Goal: Task Accomplishment & Management: Use online tool/utility

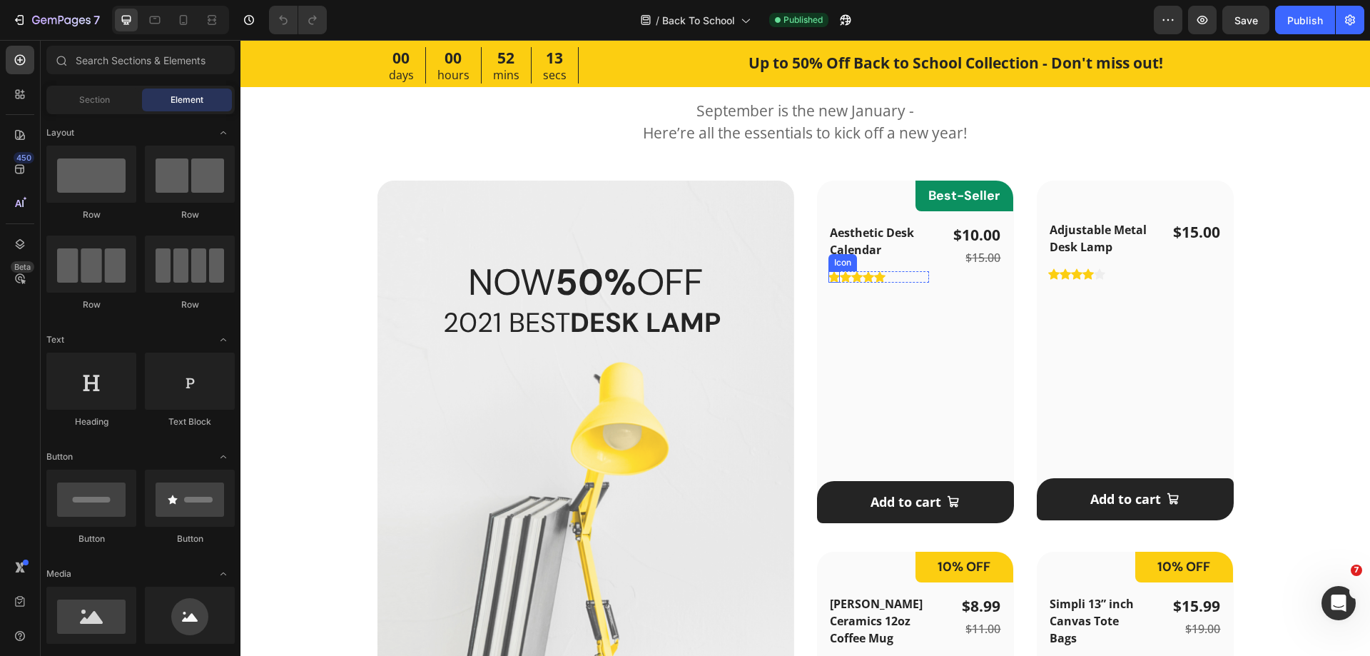
scroll to position [856, 0]
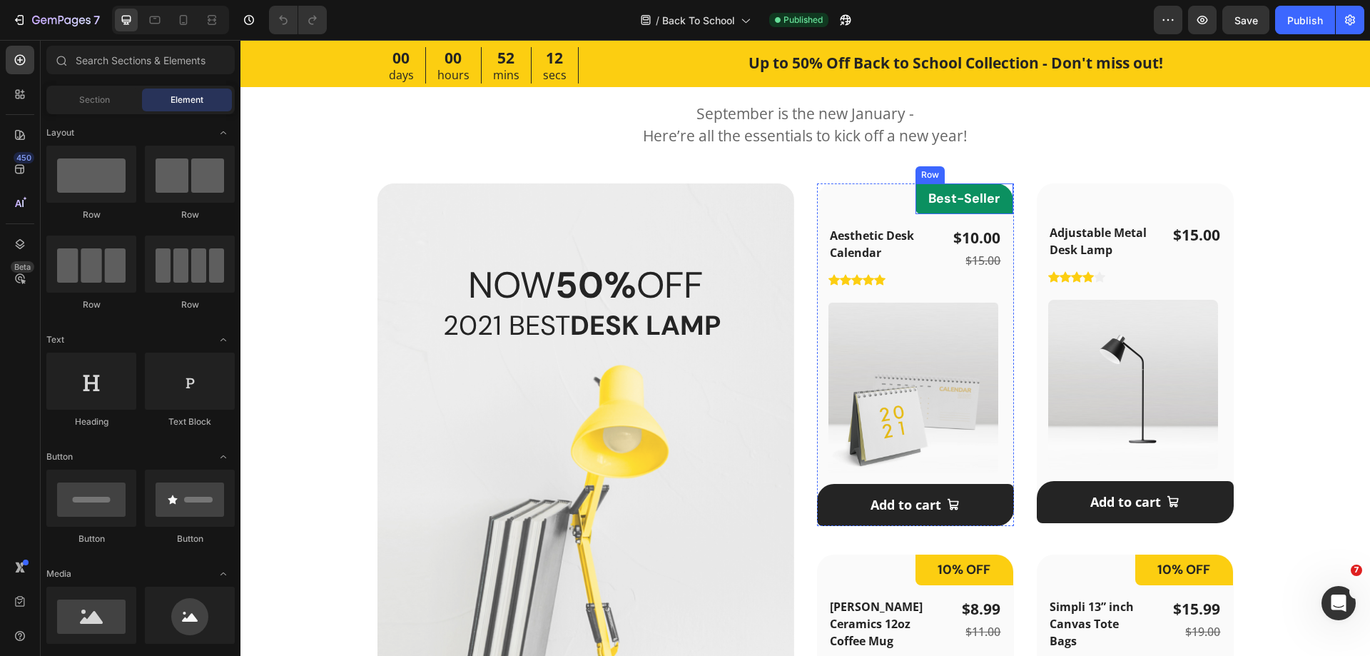
click at [988, 213] on div "Best-Seller Heading Row" at bounding box center [965, 198] width 98 height 31
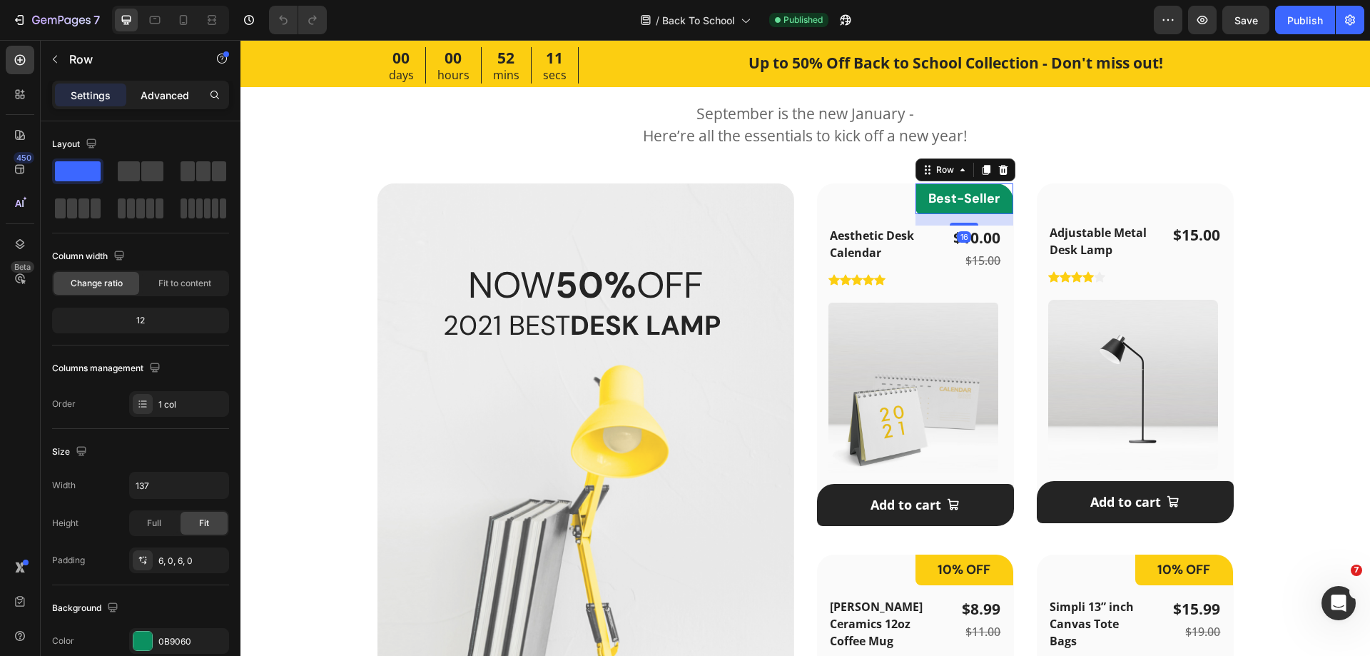
click at [176, 90] on p "Advanced" at bounding box center [165, 95] width 49 height 15
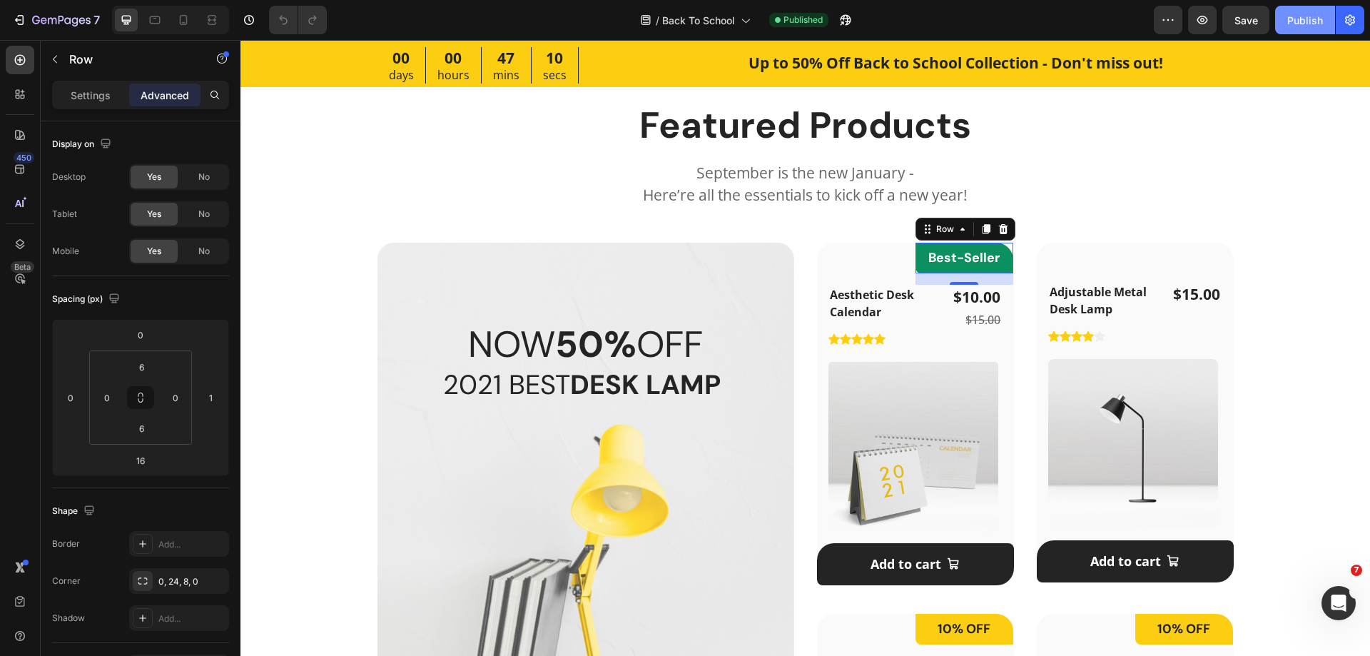
scroll to position [785, 0]
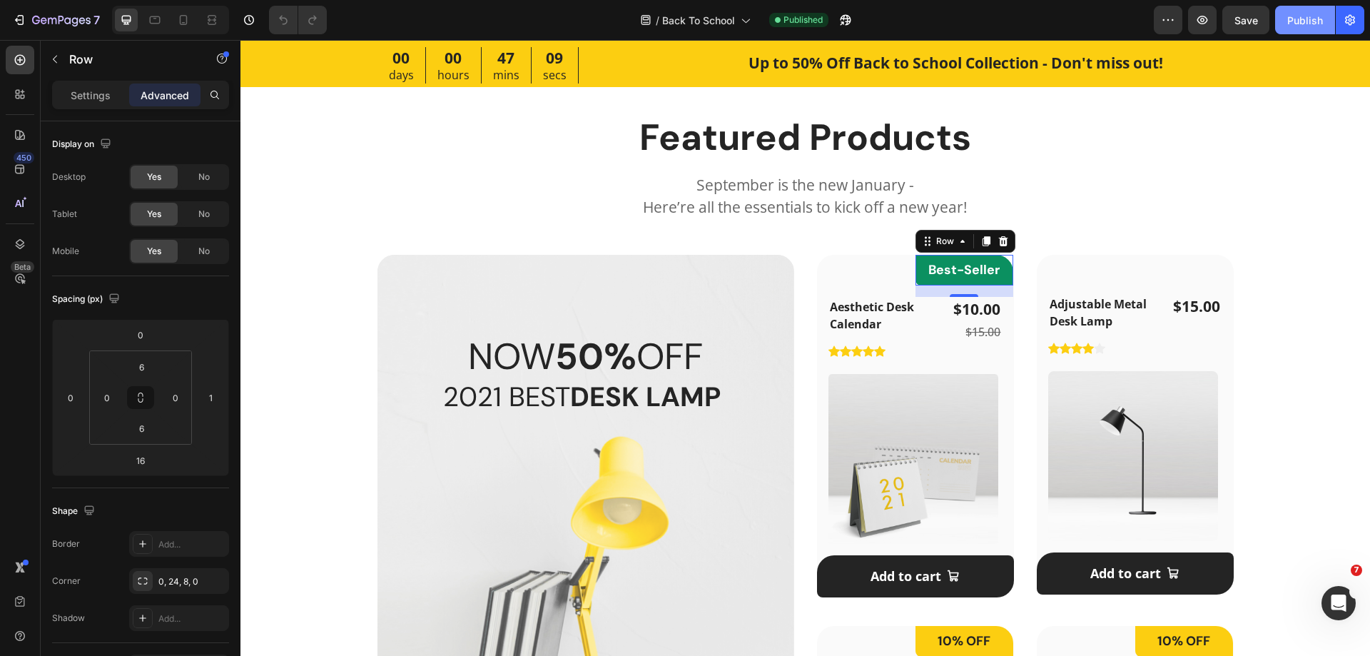
click at [1307, 21] on div "Publish" at bounding box center [1306, 20] width 36 height 15
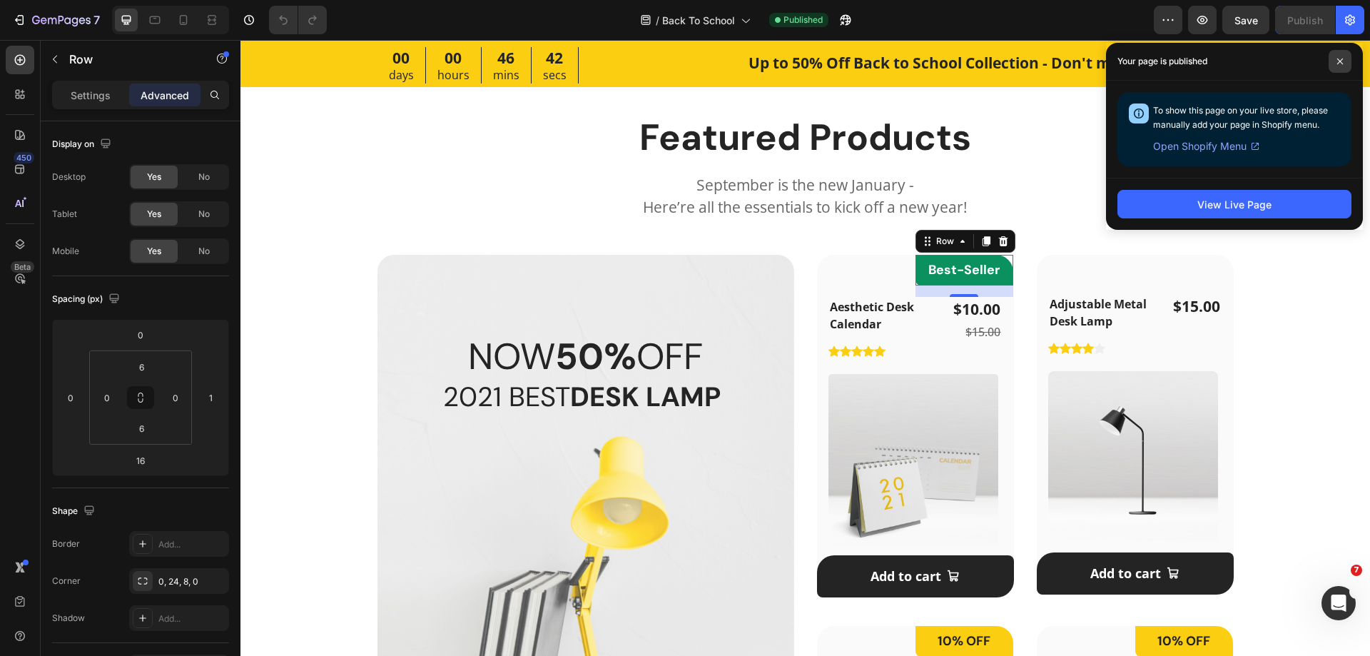
click at [1340, 64] on icon at bounding box center [1340, 61] width 7 height 7
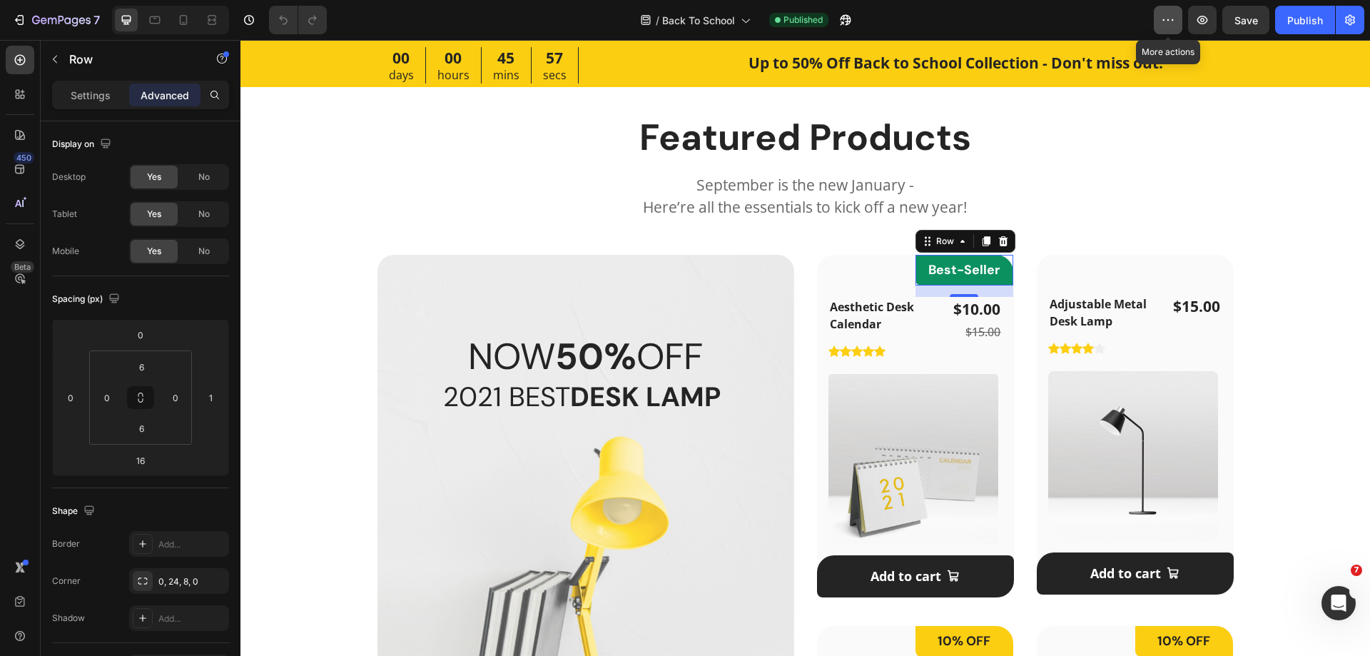
click at [1165, 29] on button "button" at bounding box center [1168, 20] width 29 height 29
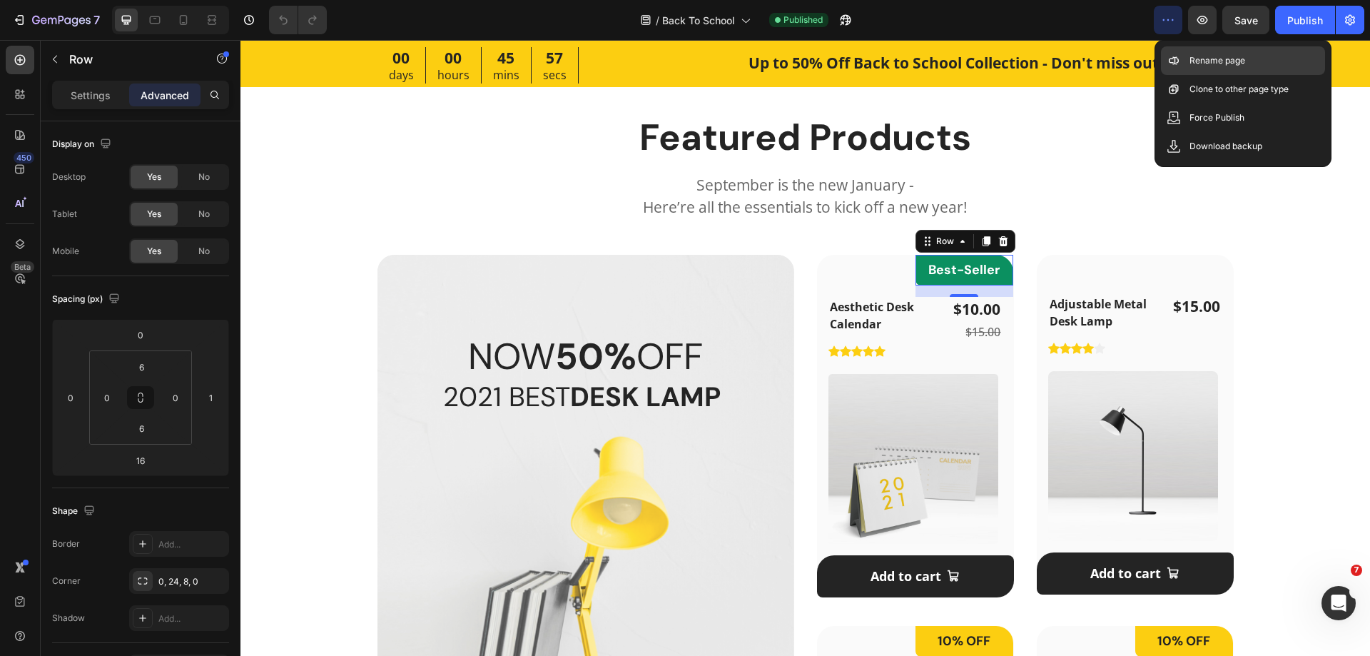
click at [1213, 75] on div "Rename page" at bounding box center [1243, 89] width 164 height 29
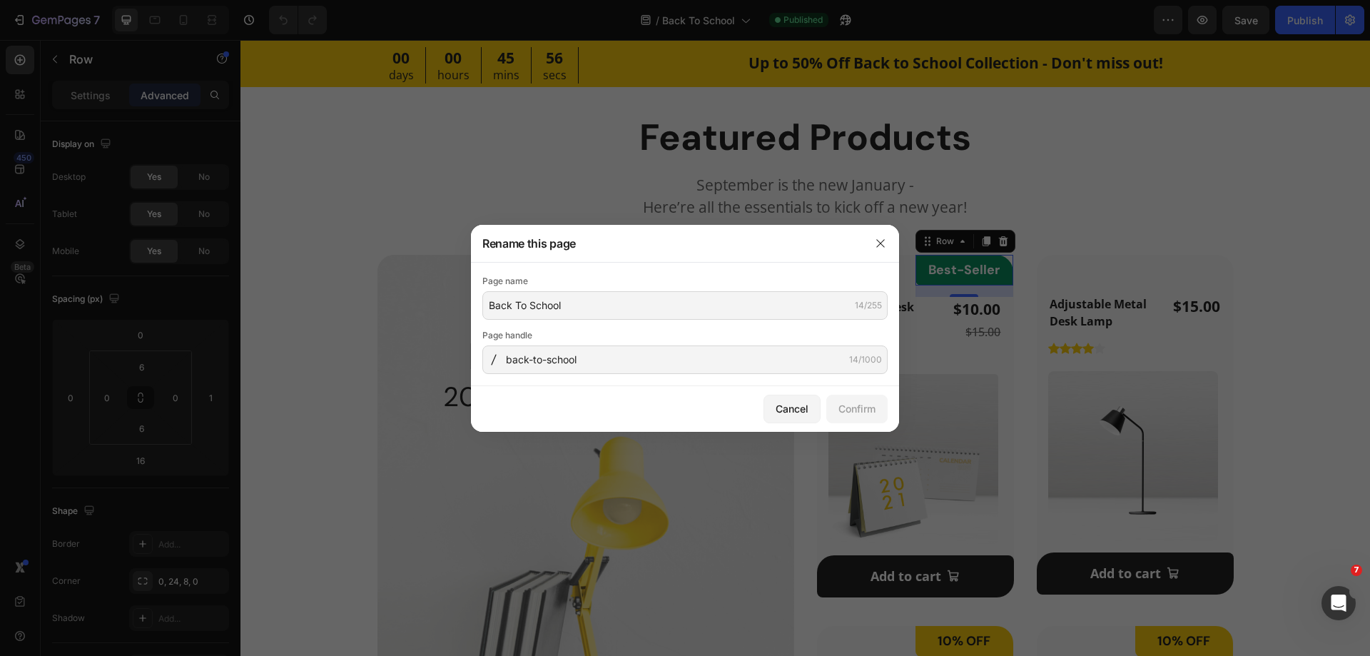
click at [615, 292] on div "Page name Back To School 14/255" at bounding box center [684, 297] width 405 height 46
click at [619, 308] on input "Back To School" at bounding box center [684, 305] width 405 height 29
click at [501, 11] on div at bounding box center [685, 328] width 1370 height 656
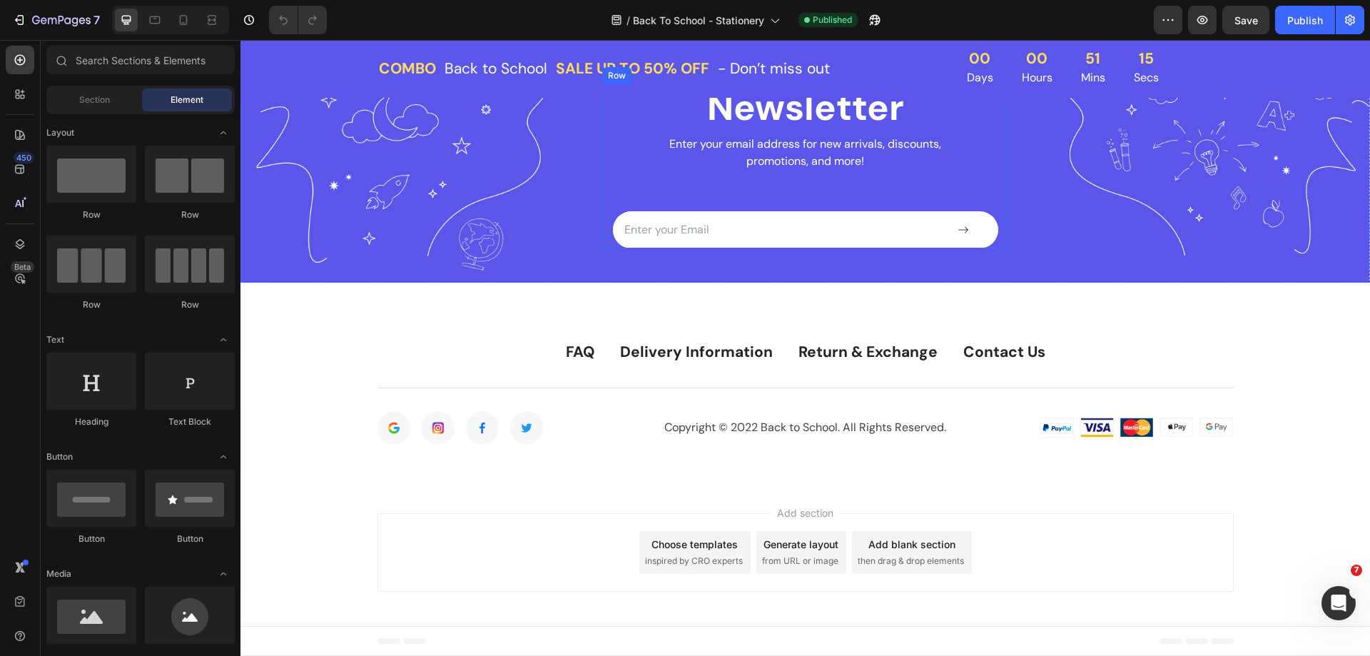
scroll to position [3325, 0]
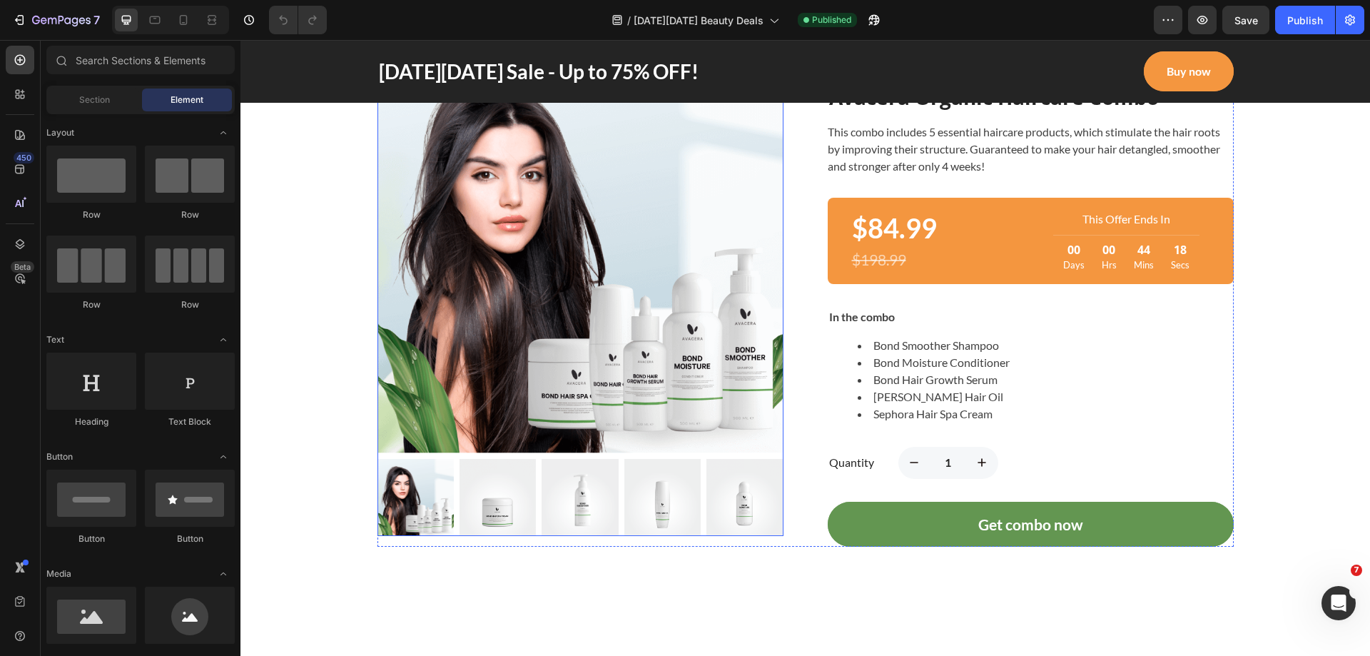
scroll to position [928, 0]
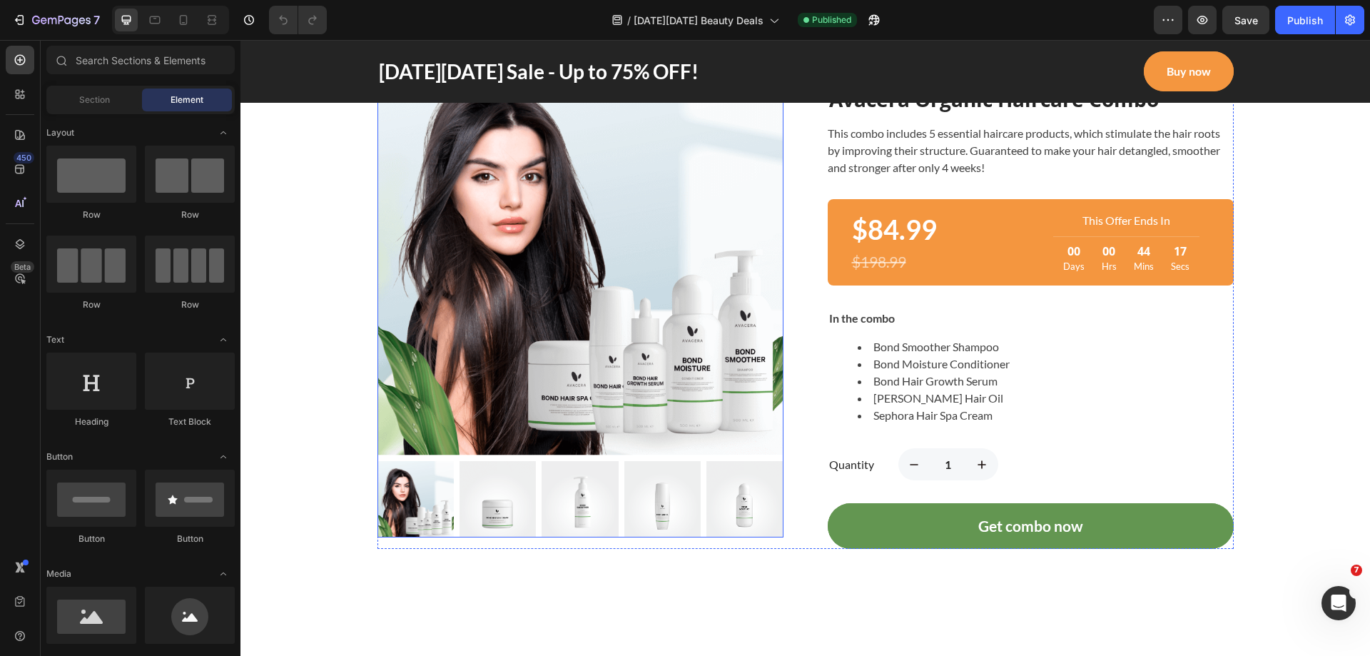
click at [621, 340] on img at bounding box center [581, 245] width 406 height 418
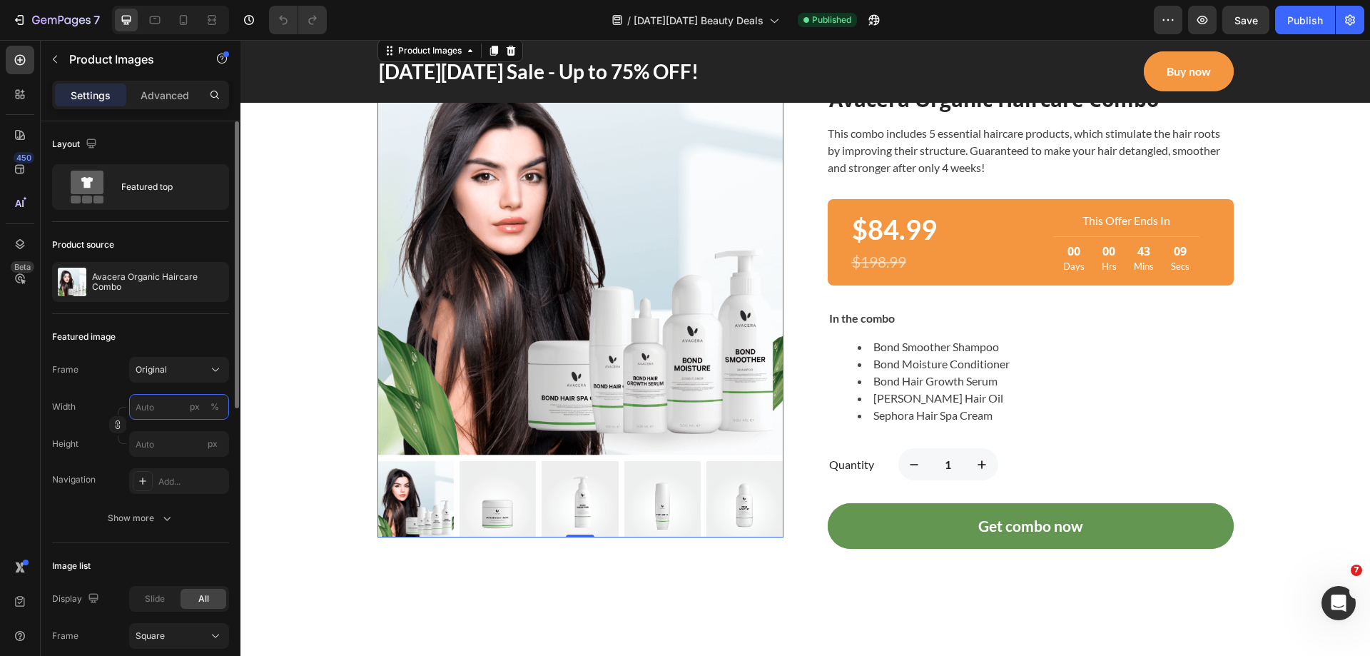
click at [161, 404] on input "px %" at bounding box center [179, 407] width 100 height 26
drag, startPoint x: 156, startPoint y: 443, endPoint x: 56, endPoint y: 344, distance: 140.8
click at [156, 443] on p "Full 100%" at bounding box center [176, 441] width 83 height 13
type input "100"
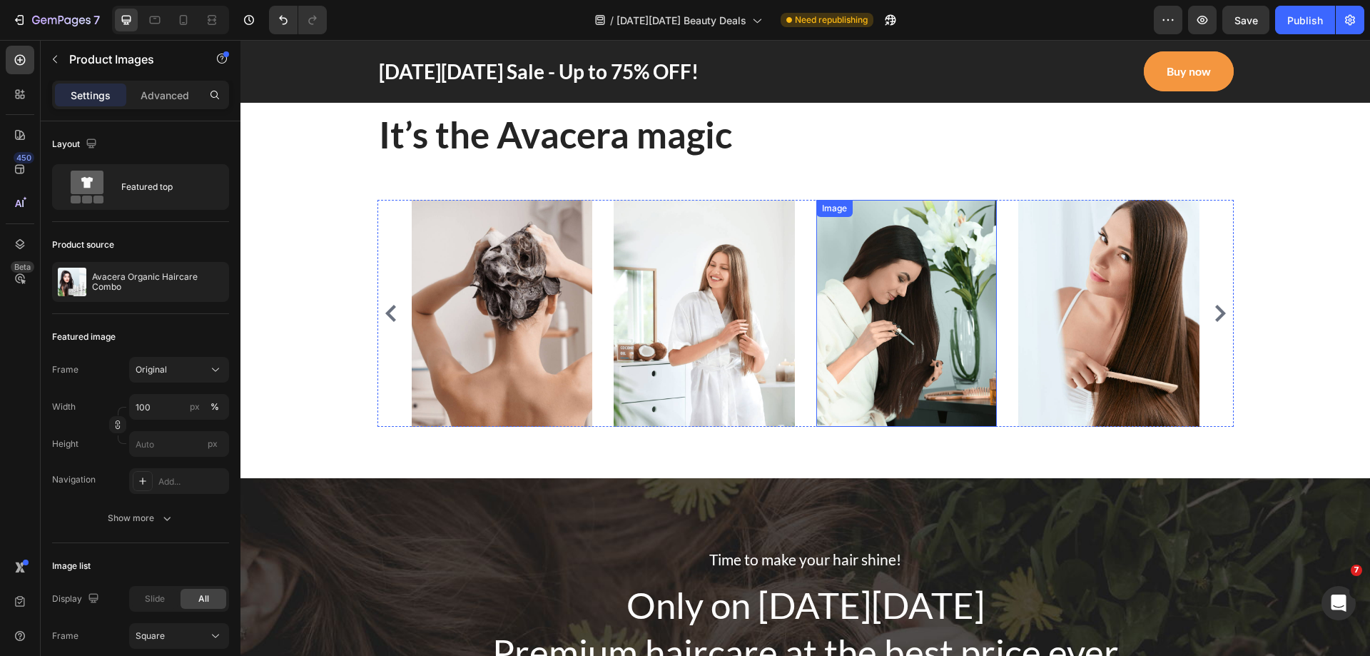
scroll to position [3997, 0]
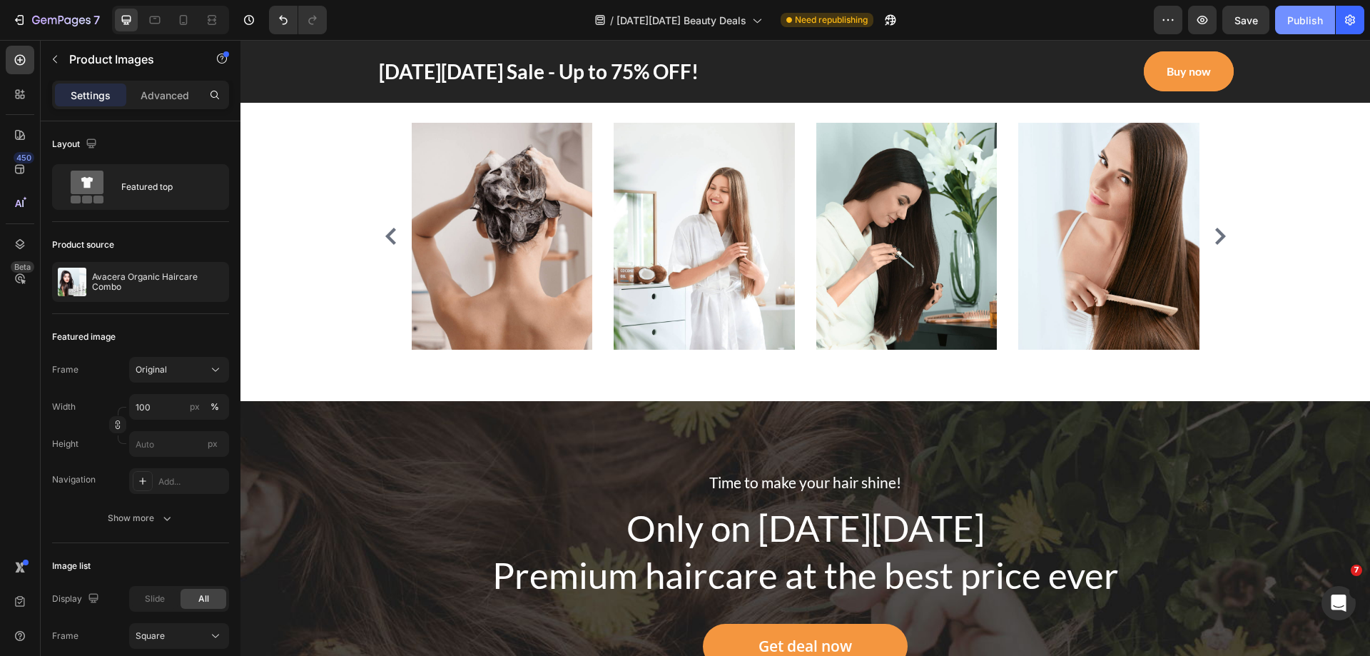
click at [1313, 21] on div "Publish" at bounding box center [1306, 20] width 36 height 15
click at [1169, 19] on icon "button" at bounding box center [1168, 20] width 14 height 14
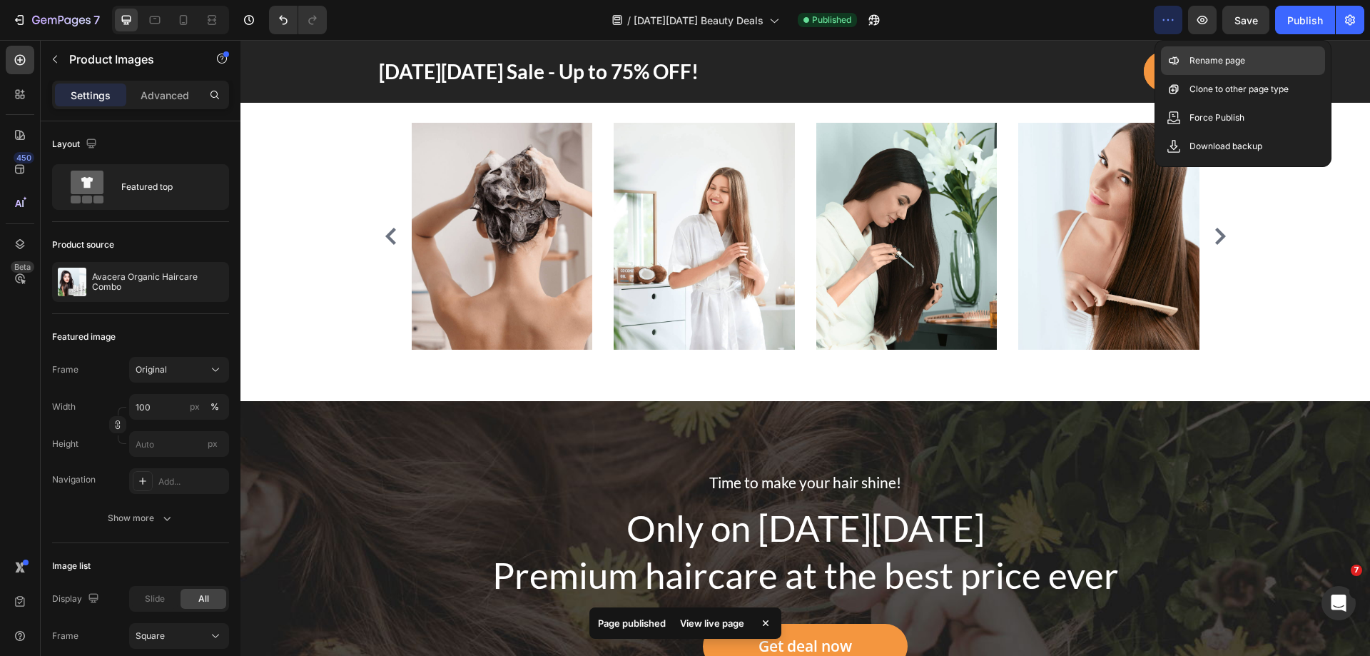
click at [1203, 60] on p "Rename page" at bounding box center [1218, 61] width 56 height 14
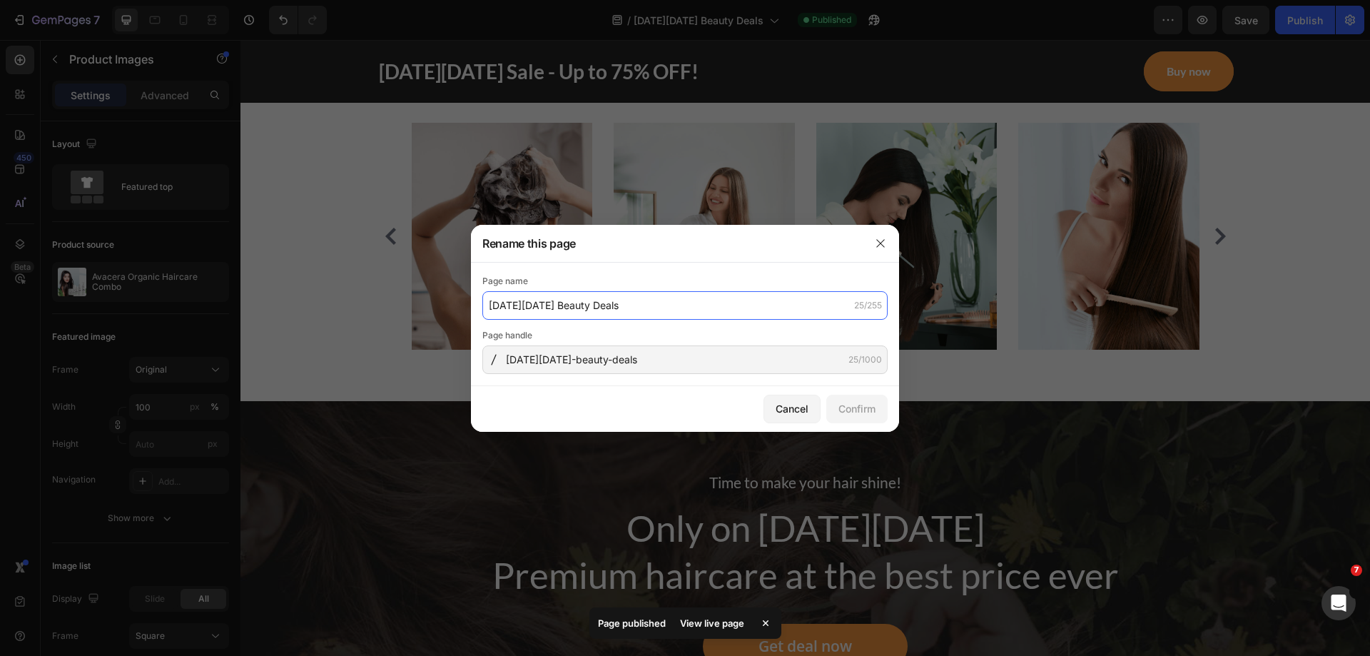
click at [627, 303] on input "[DATE][DATE] Beauty Deals" at bounding box center [684, 305] width 405 height 29
click at [886, 241] on button "button" at bounding box center [880, 243] width 23 height 23
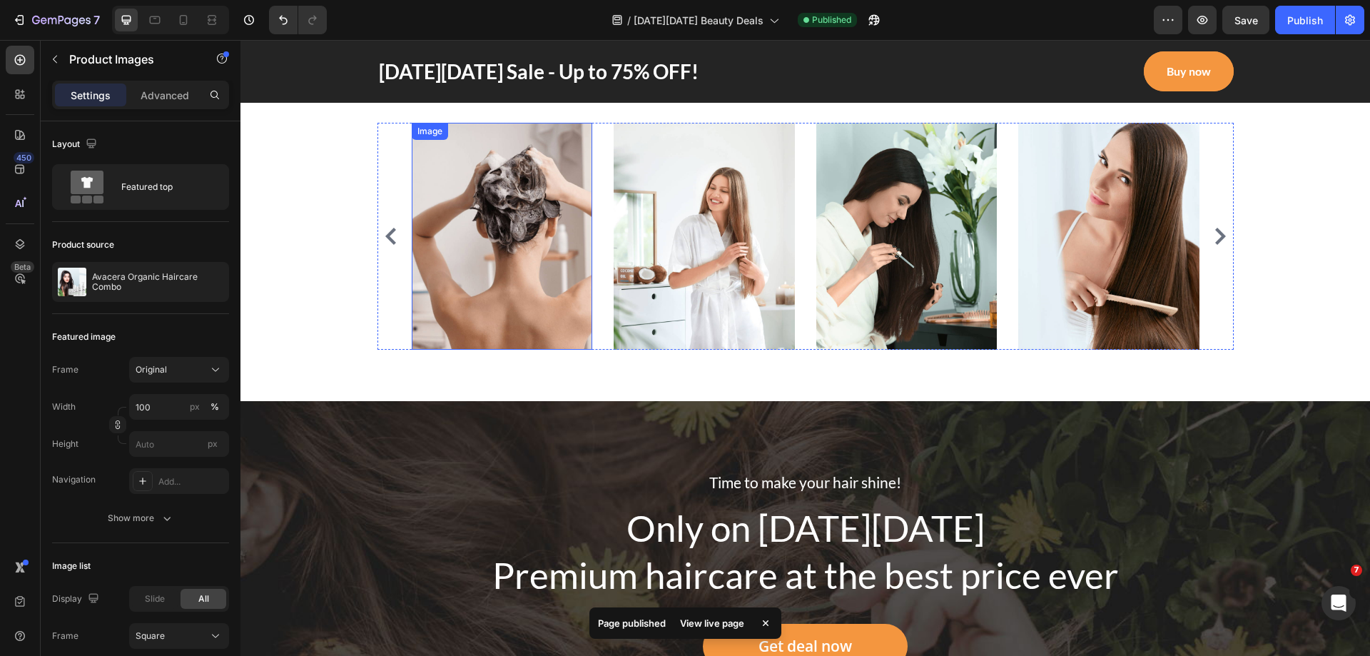
click at [557, 232] on img at bounding box center [502, 236] width 181 height 226
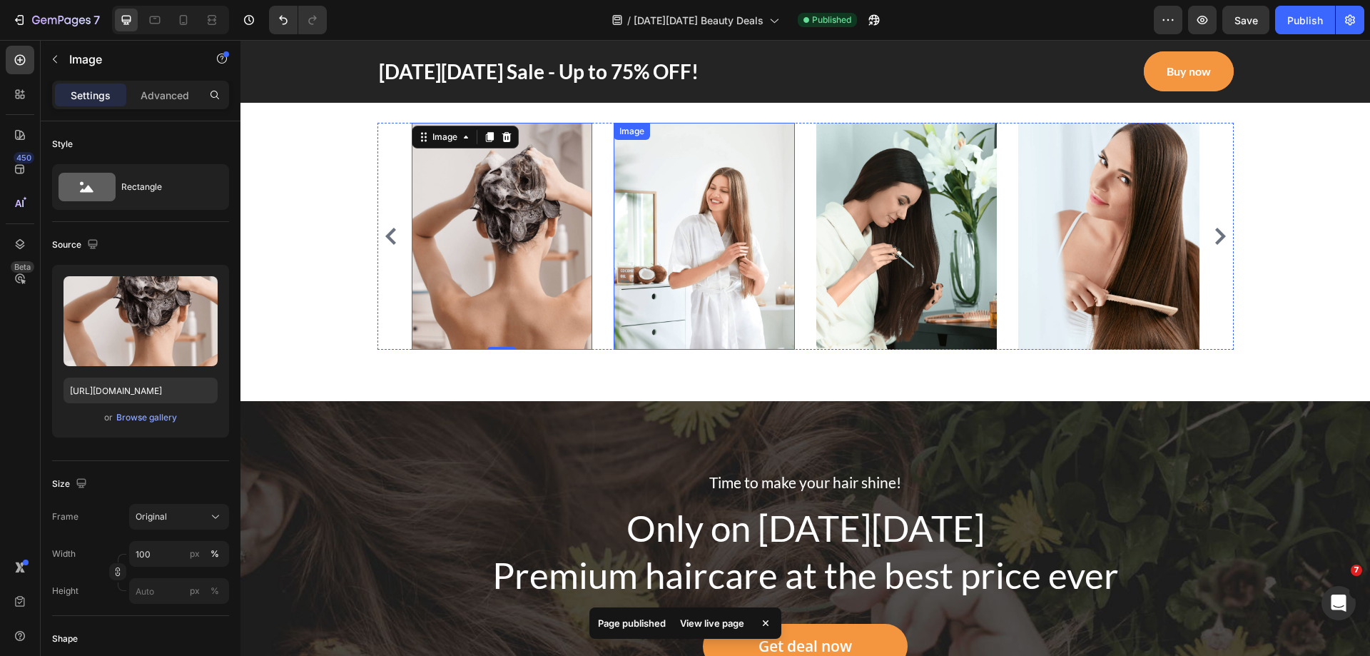
click at [769, 249] on img at bounding box center [704, 236] width 181 height 226
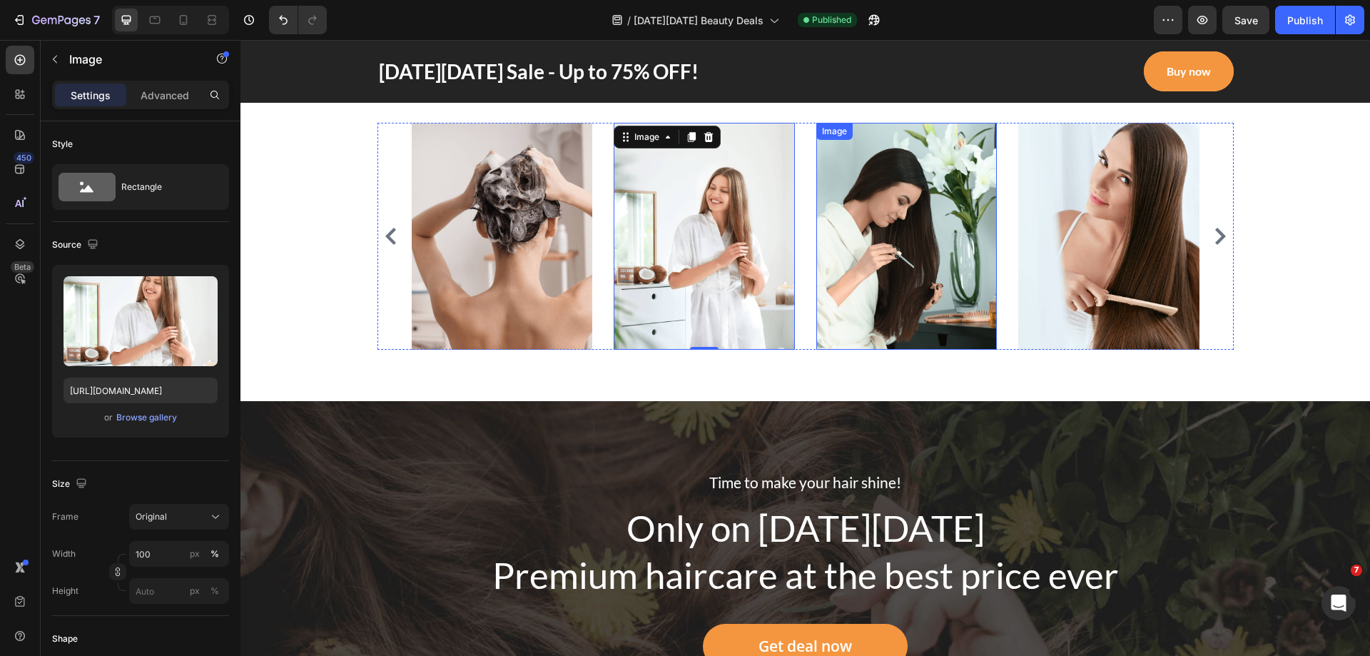
drag, startPoint x: 896, startPoint y: 241, endPoint x: 908, endPoint y: 241, distance: 12.1
click at [900, 241] on img at bounding box center [906, 236] width 181 height 226
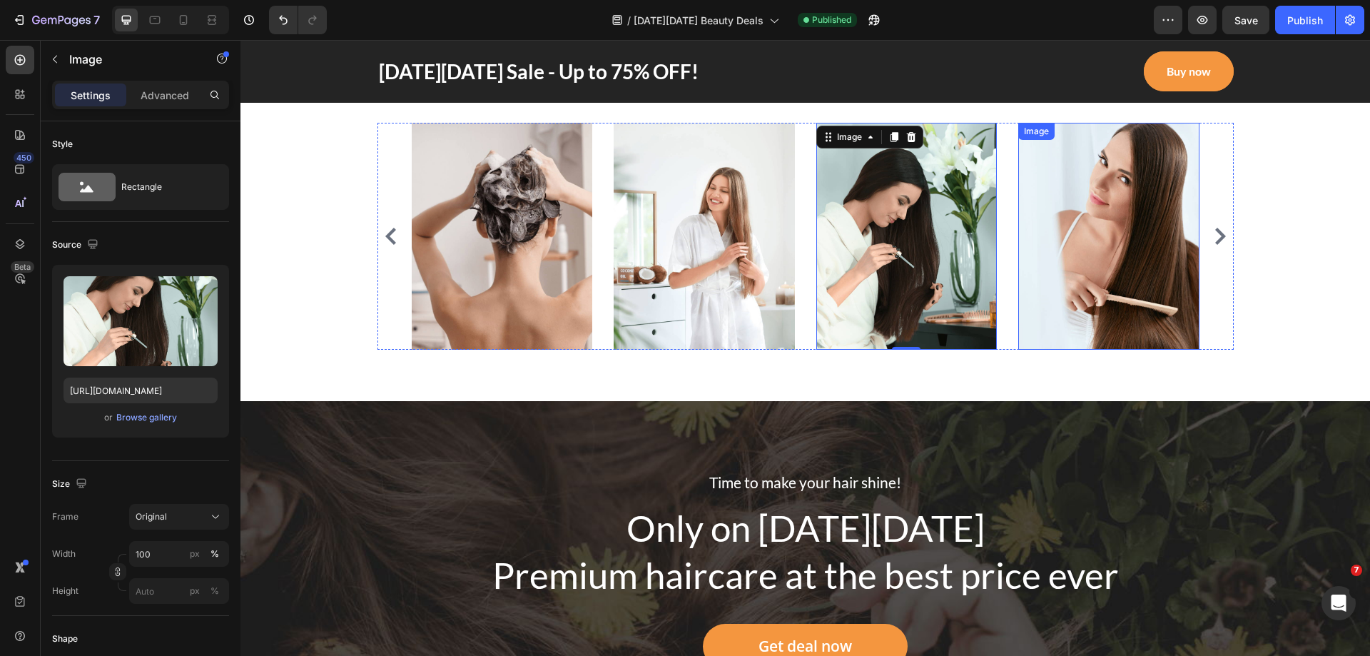
click at [1083, 236] on img at bounding box center [1108, 236] width 181 height 226
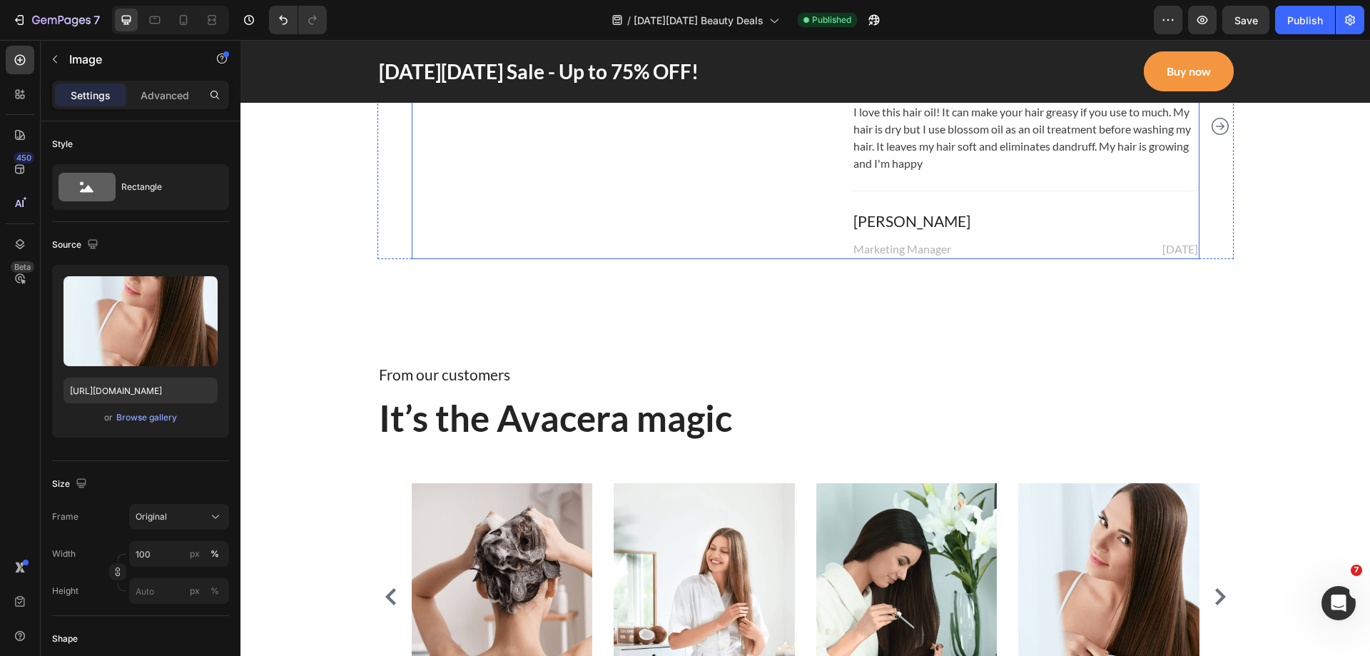
scroll to position [3201, 0]
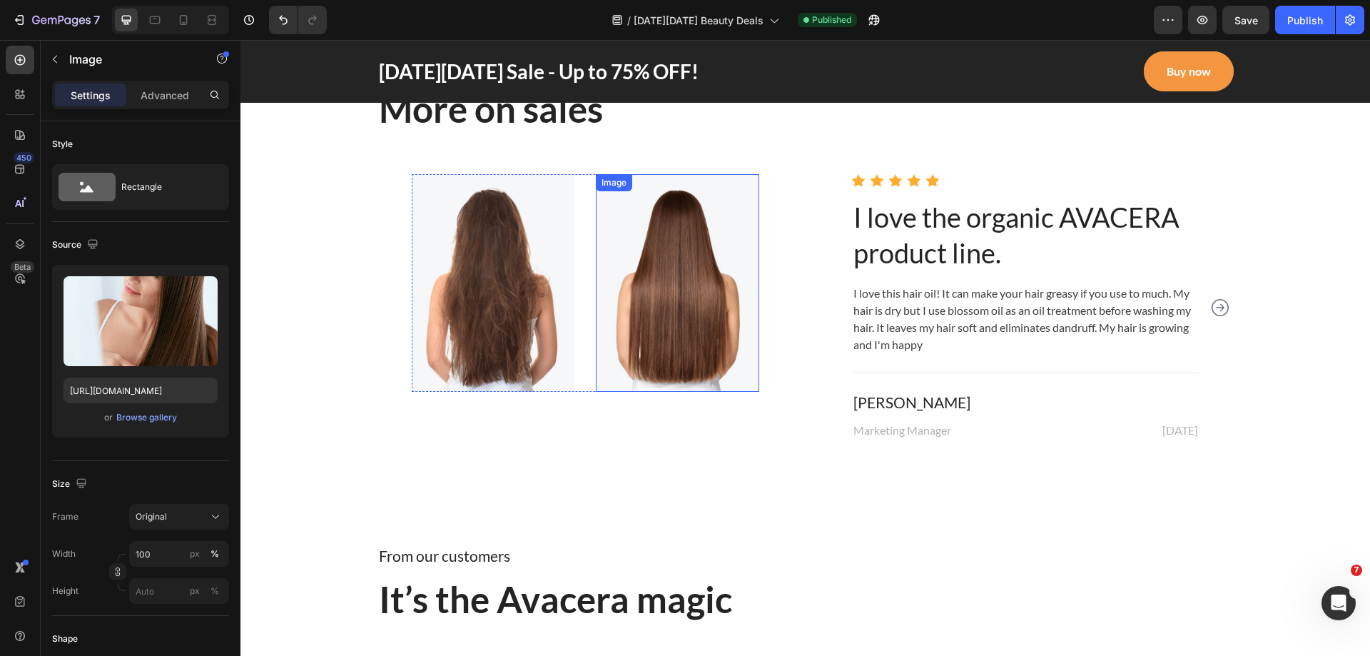
click at [637, 313] on img at bounding box center [677, 283] width 163 height 218
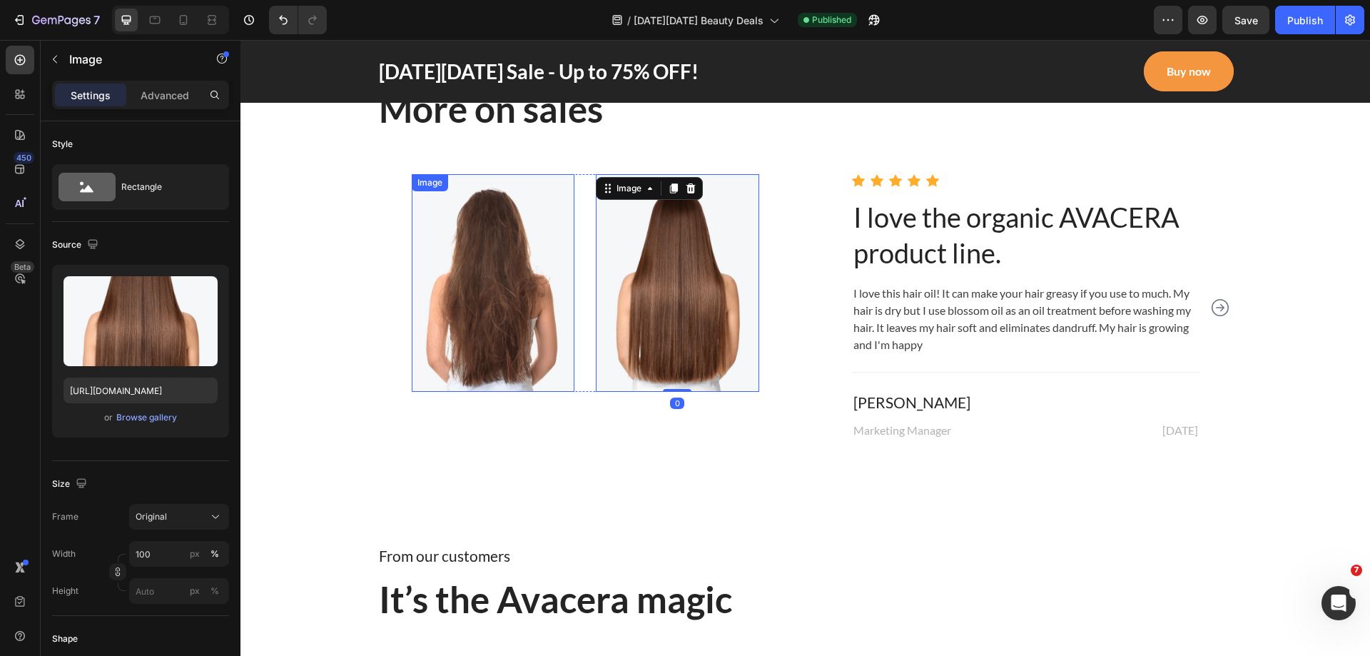
click at [522, 298] on img at bounding box center [493, 283] width 163 height 218
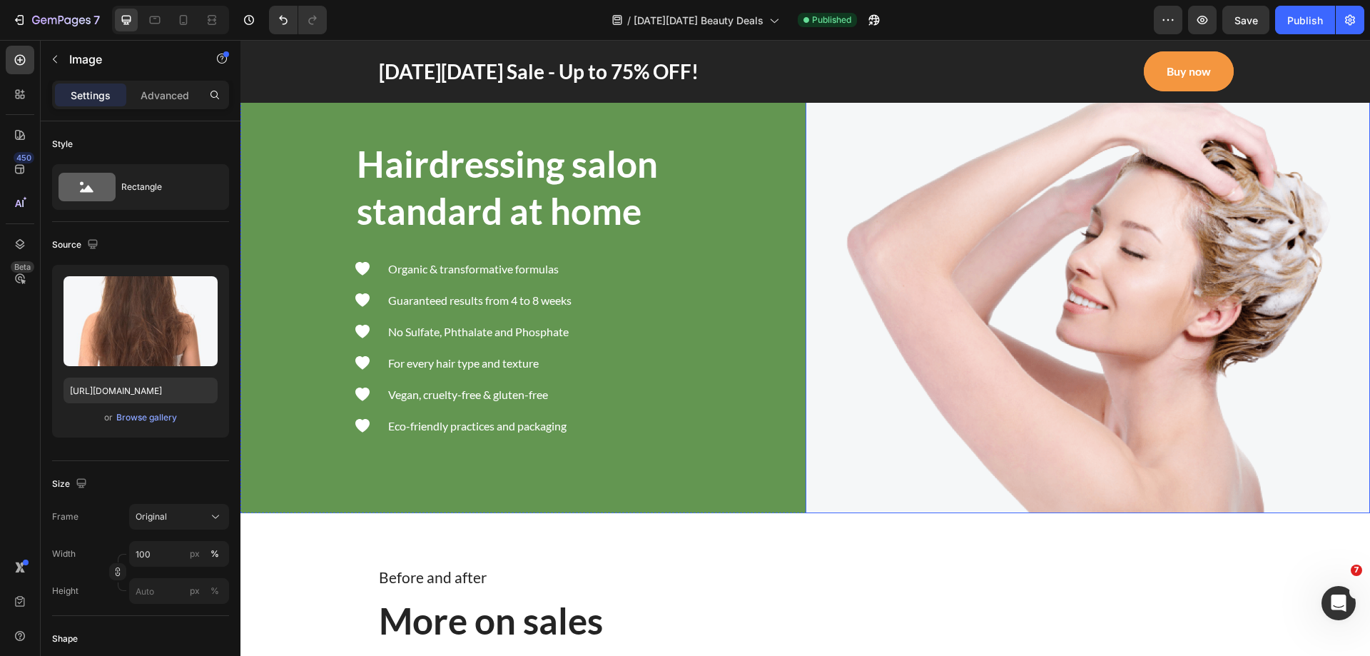
click at [991, 335] on img at bounding box center [1088, 288] width 565 height 452
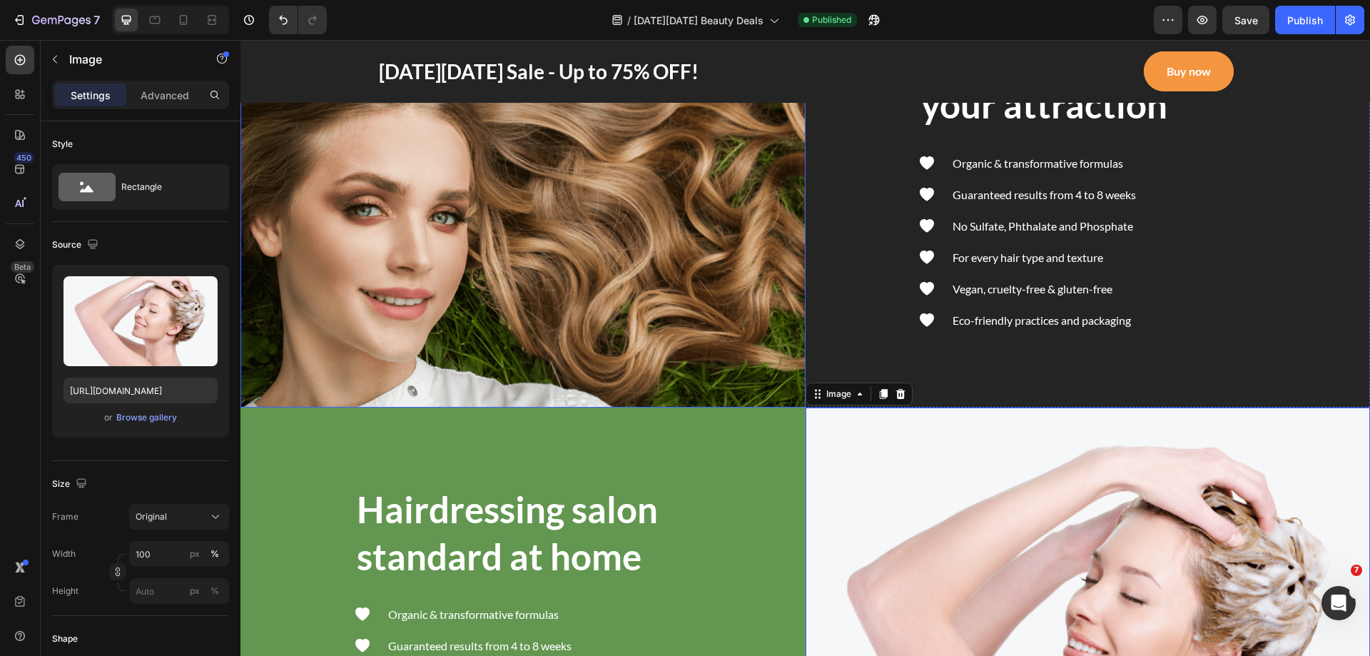
drag, startPoint x: 704, startPoint y: 262, endPoint x: 724, endPoint y: 271, distance: 21.4
click at [704, 262] on img at bounding box center [523, 182] width 565 height 452
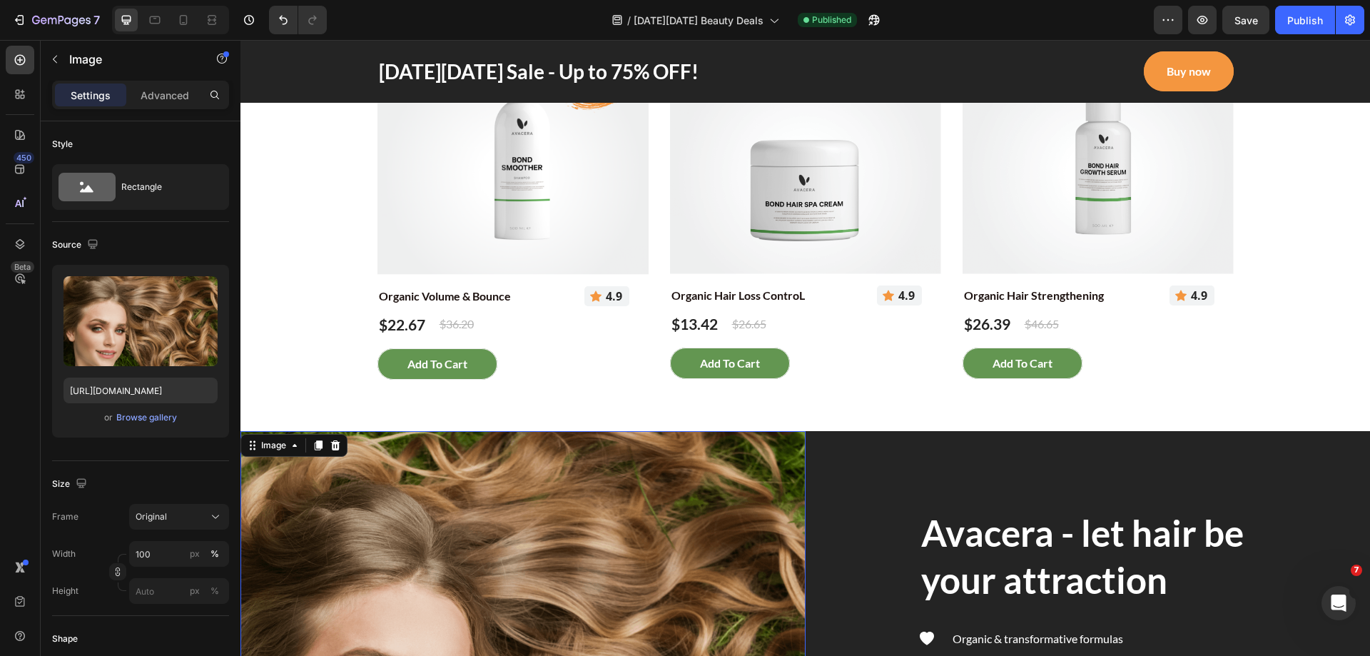
scroll to position [2036, 0]
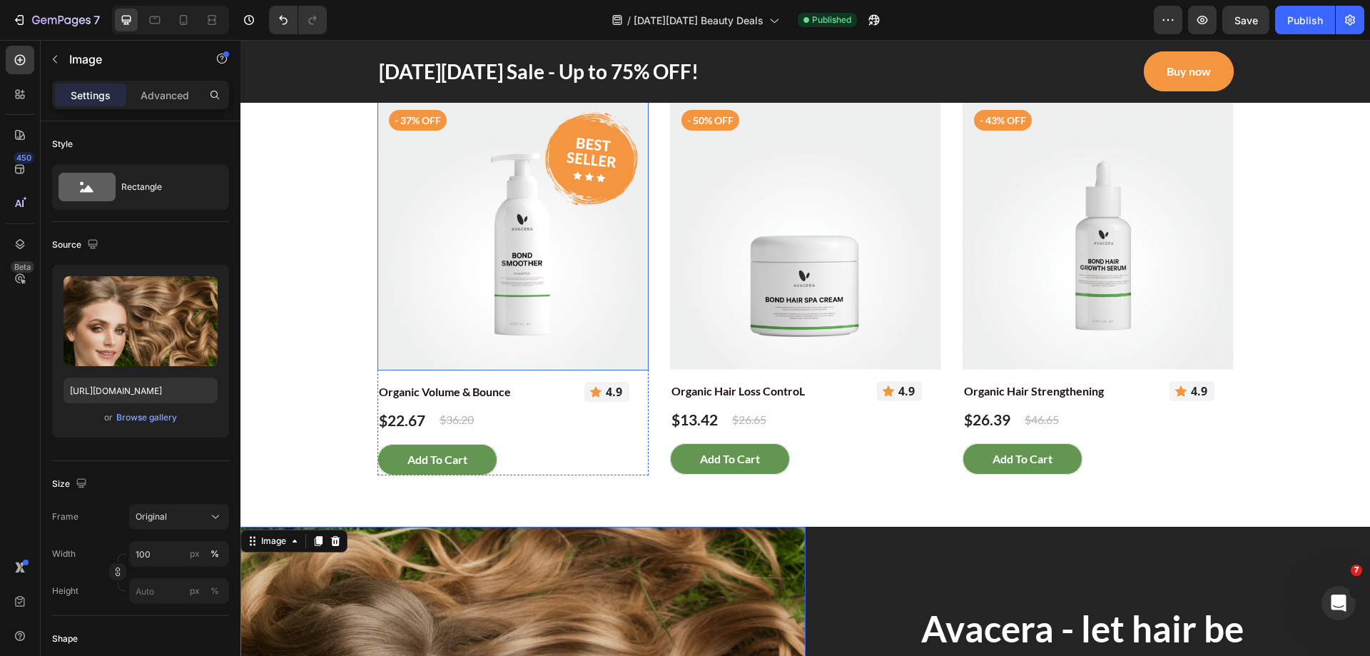
click at [605, 277] on img at bounding box center [513, 234] width 271 height 272
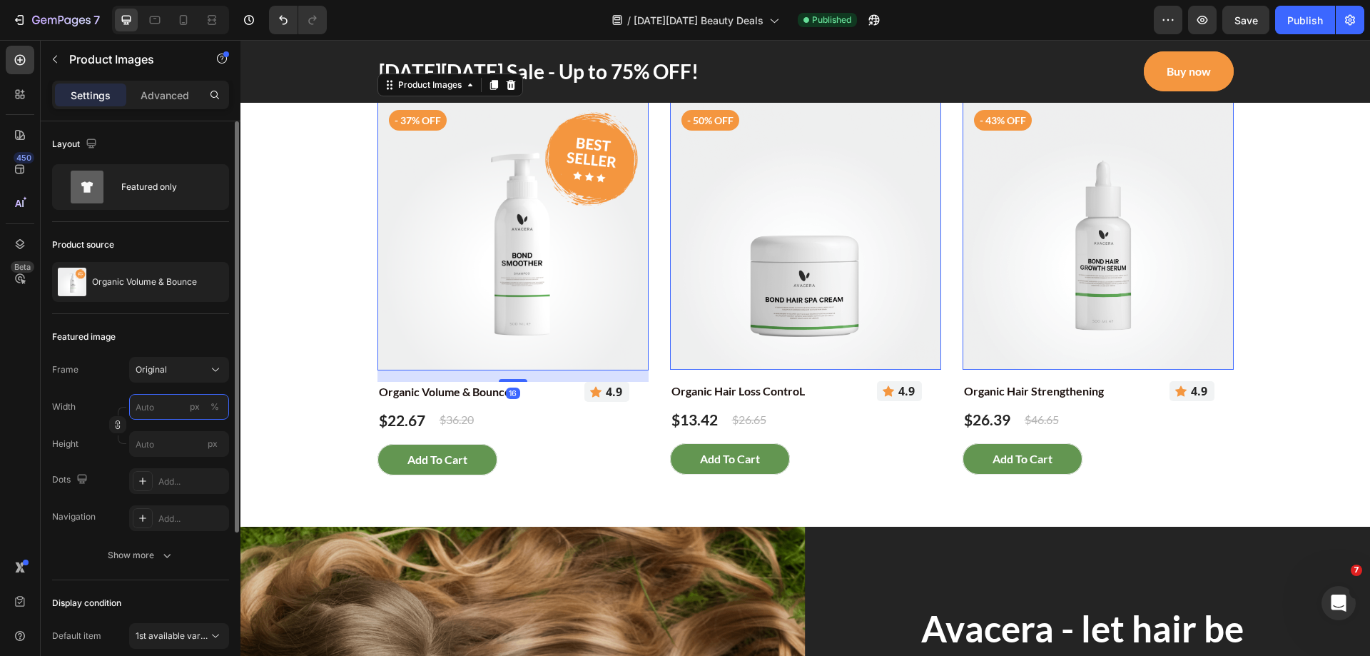
click at [152, 408] on input "px %" at bounding box center [179, 407] width 100 height 26
click at [161, 438] on p "Full 100%" at bounding box center [176, 441] width 83 height 13
type input "100"
click at [95, 385] on div "Frame Original Width 100 px % Height px" at bounding box center [140, 407] width 177 height 100
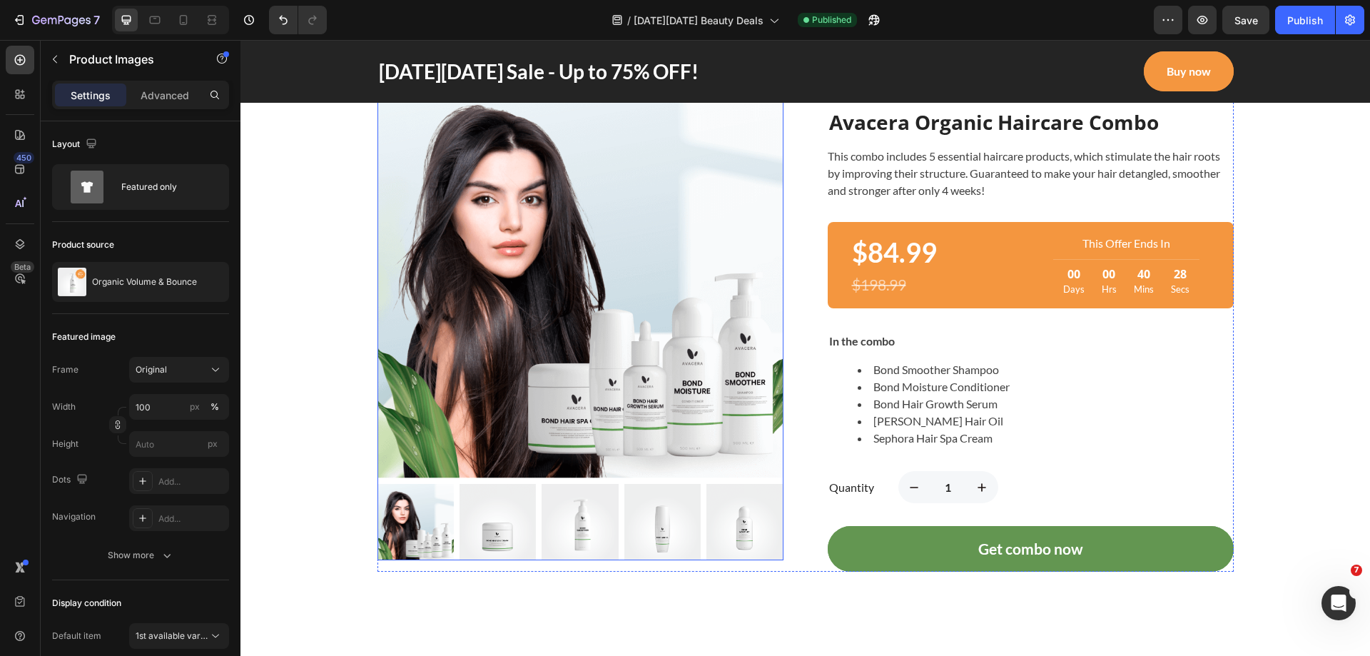
scroll to position [894, 0]
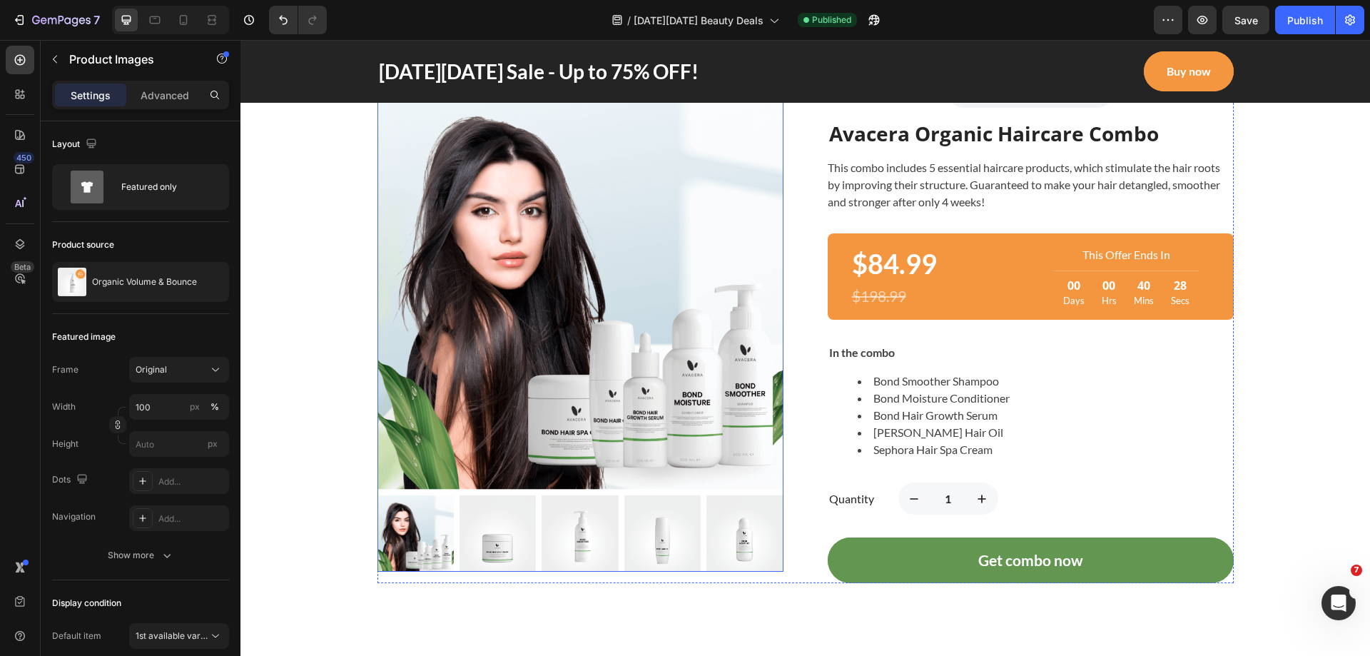
click at [647, 296] on img at bounding box center [581, 280] width 406 height 418
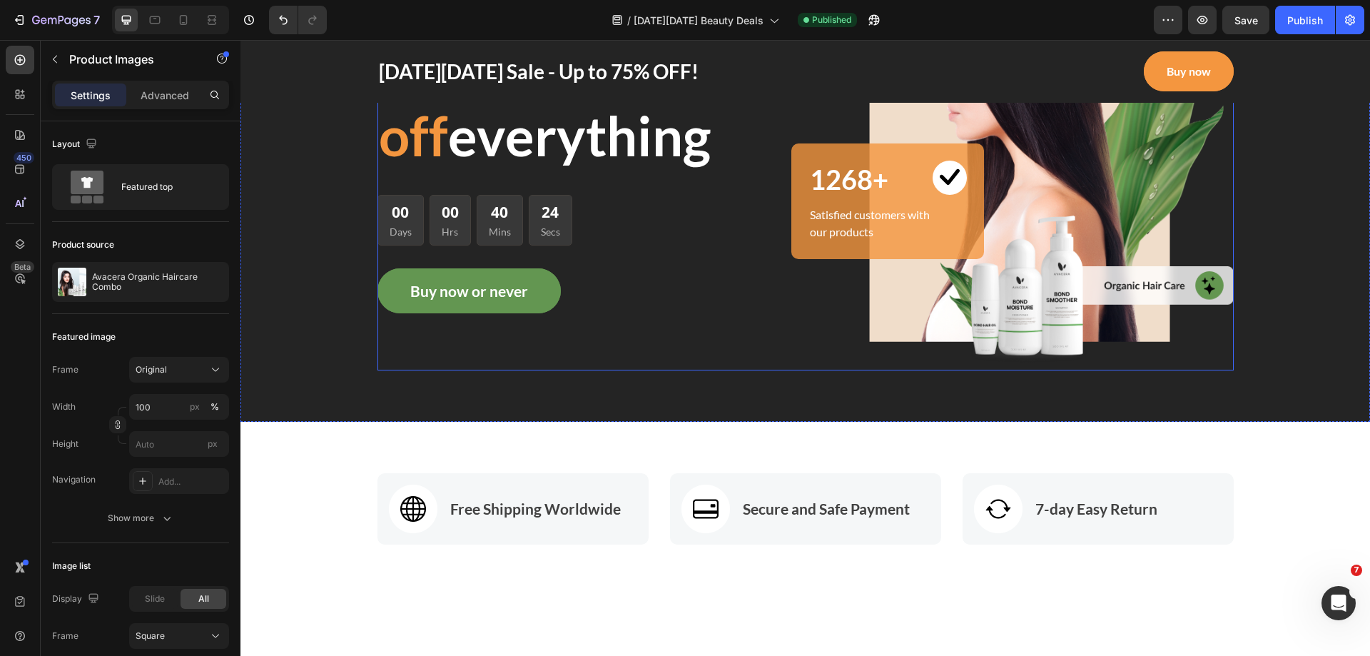
scroll to position [37, 0]
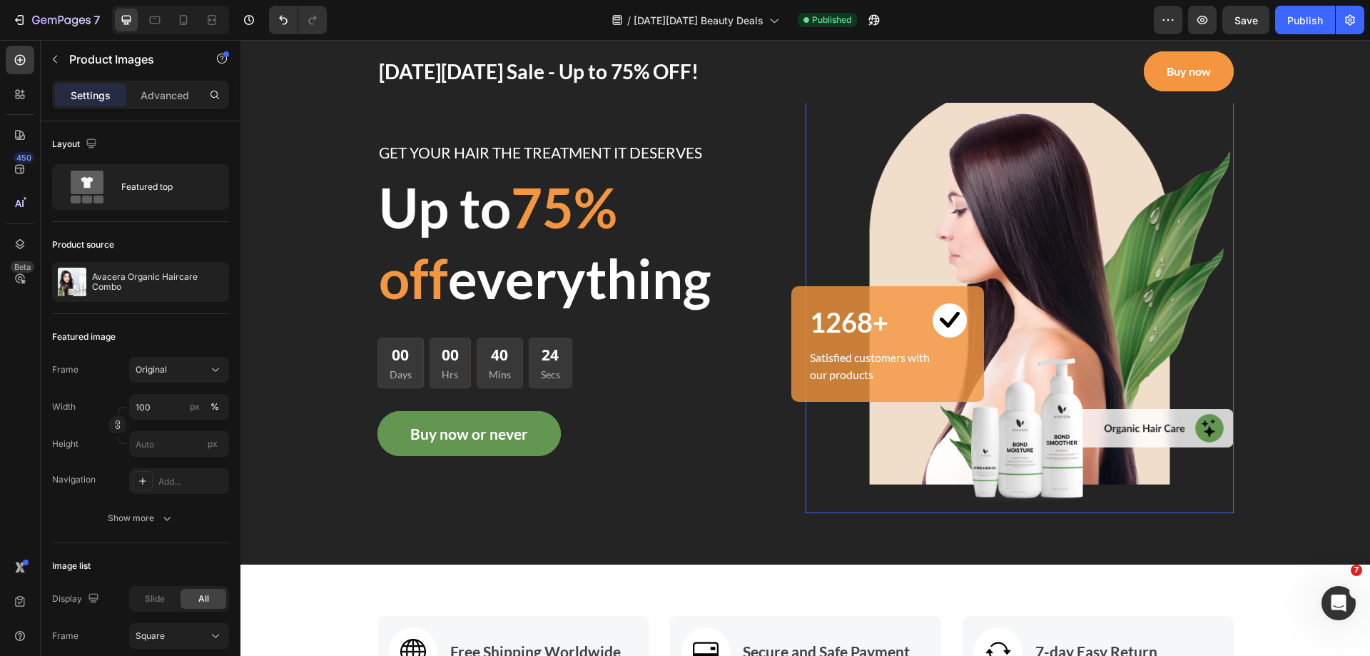
click at [889, 224] on img at bounding box center [1020, 299] width 428 height 430
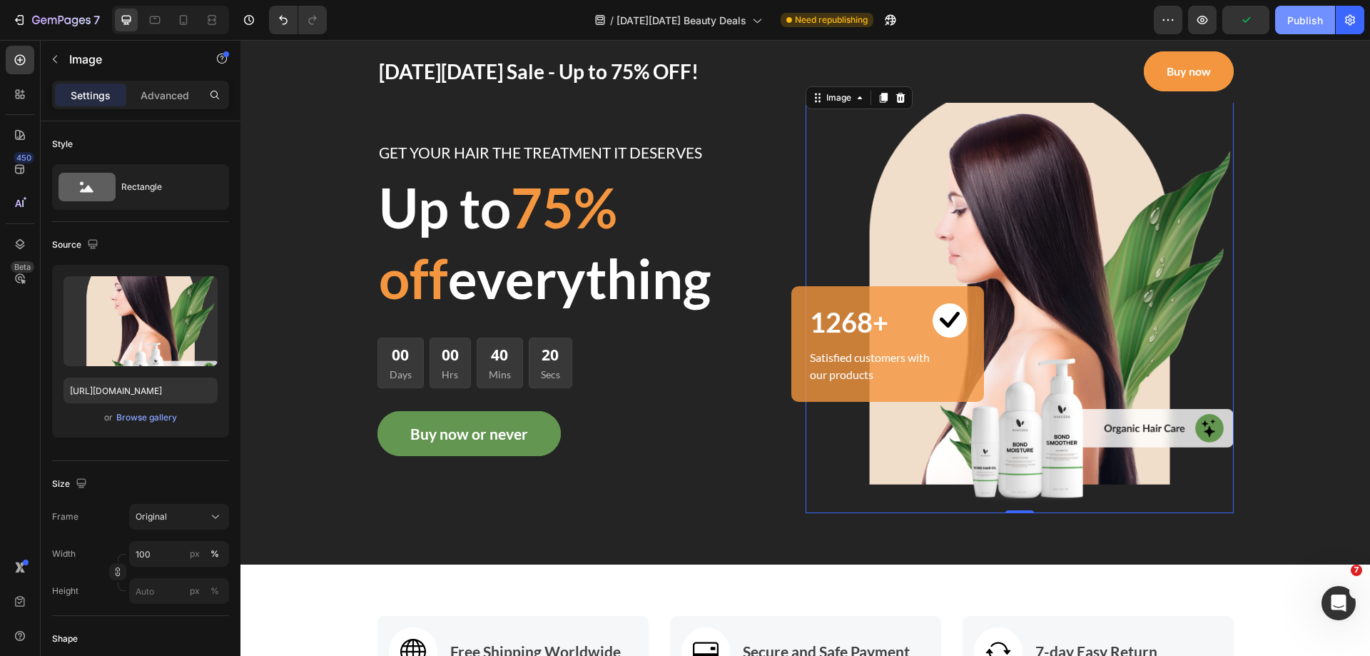
click at [1288, 14] on div "Publish" at bounding box center [1306, 20] width 36 height 15
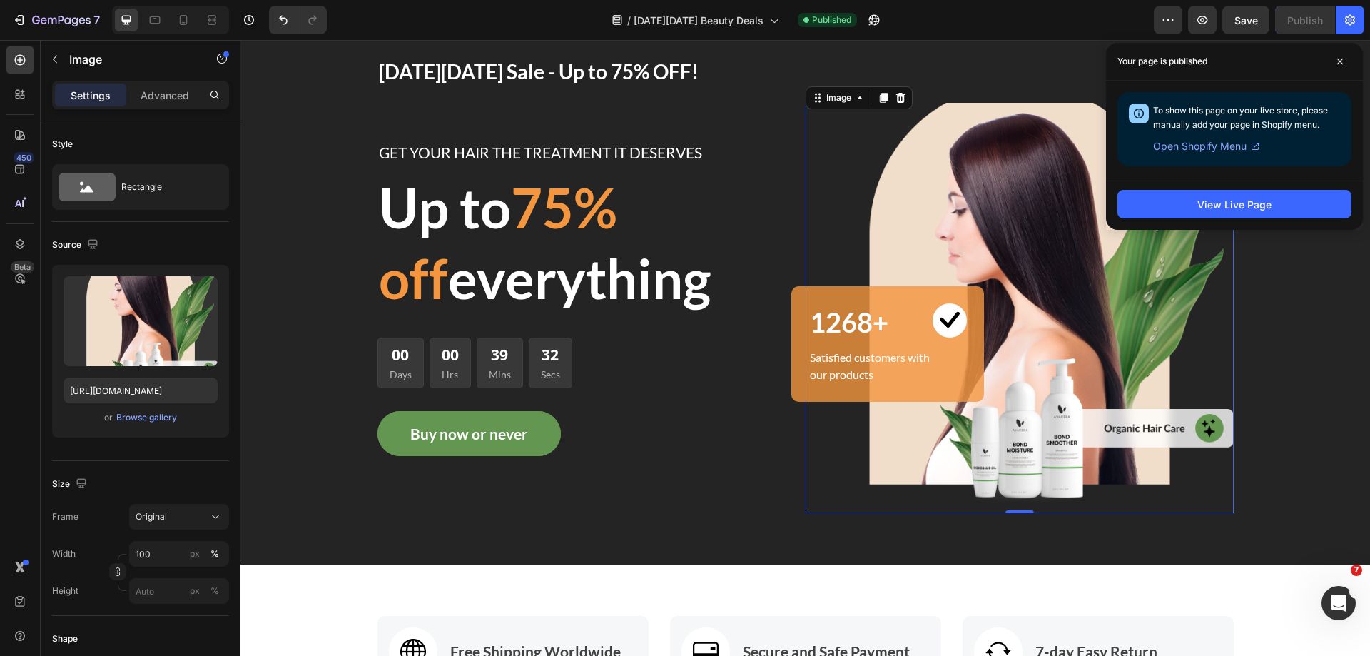
click at [1020, 16] on div "/ Black Friday Beauty Deals Published" at bounding box center [746, 20] width 816 height 29
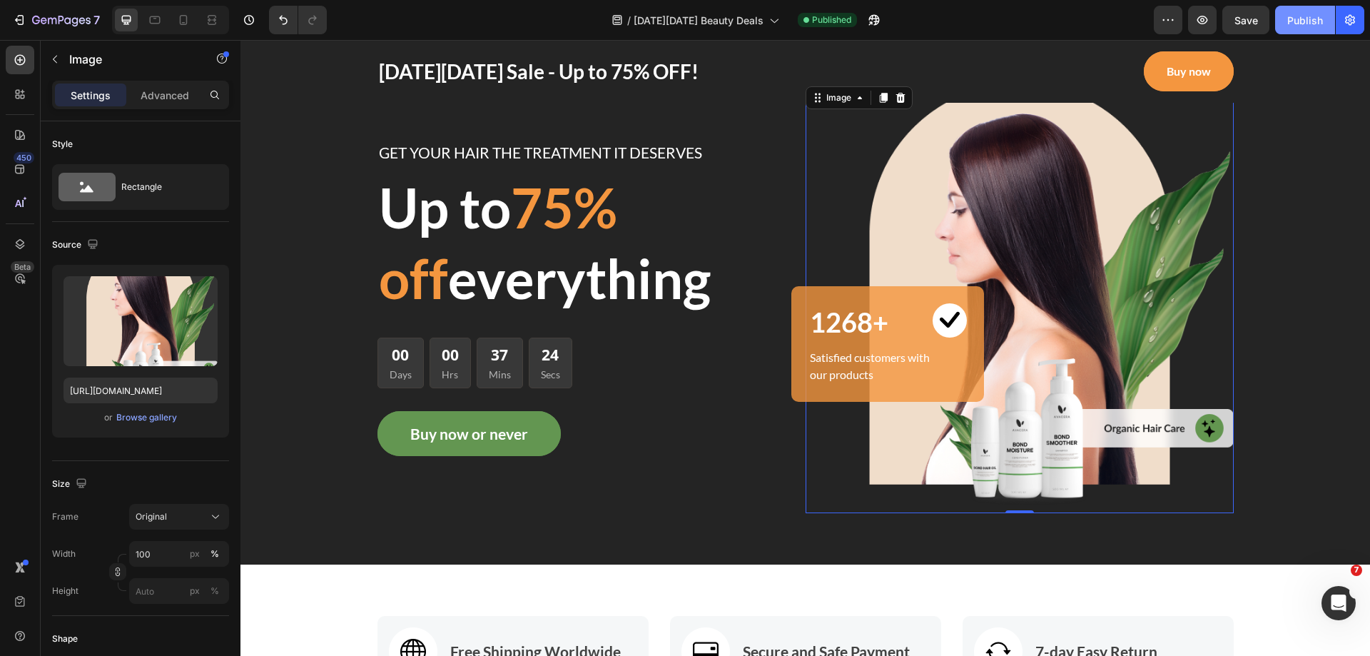
click at [1323, 16] on div "Publish" at bounding box center [1306, 20] width 36 height 15
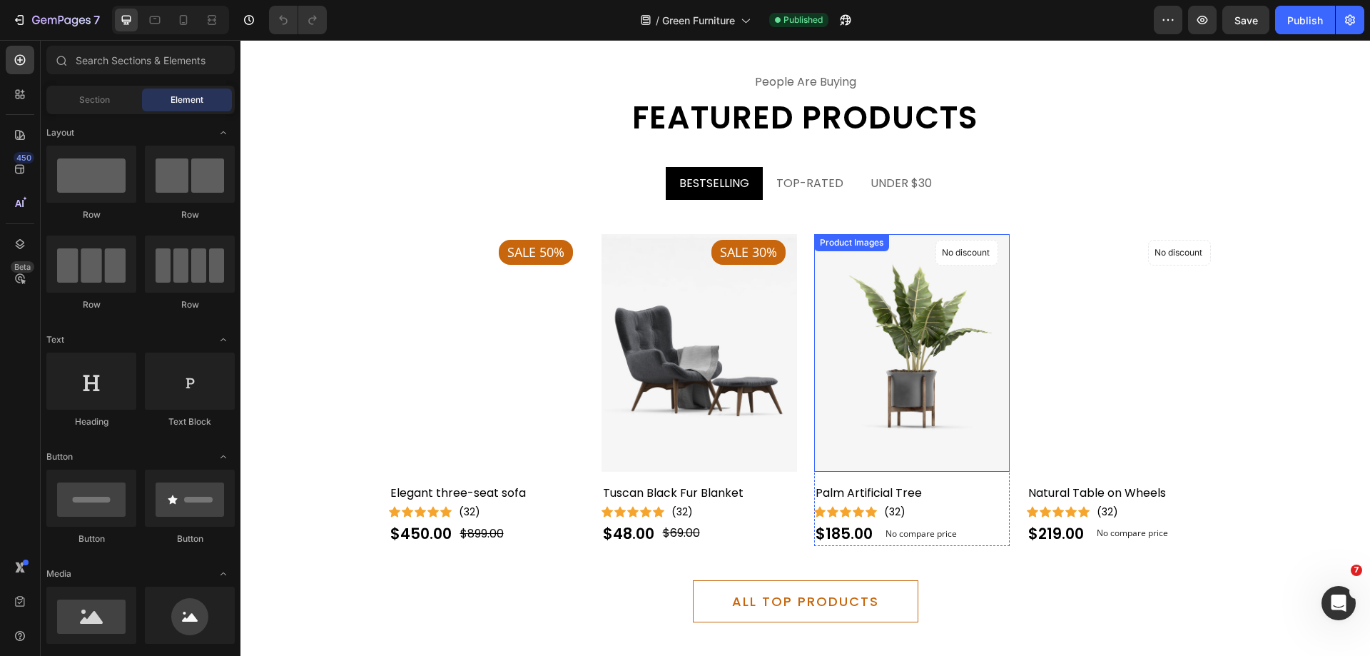
scroll to position [1570, 0]
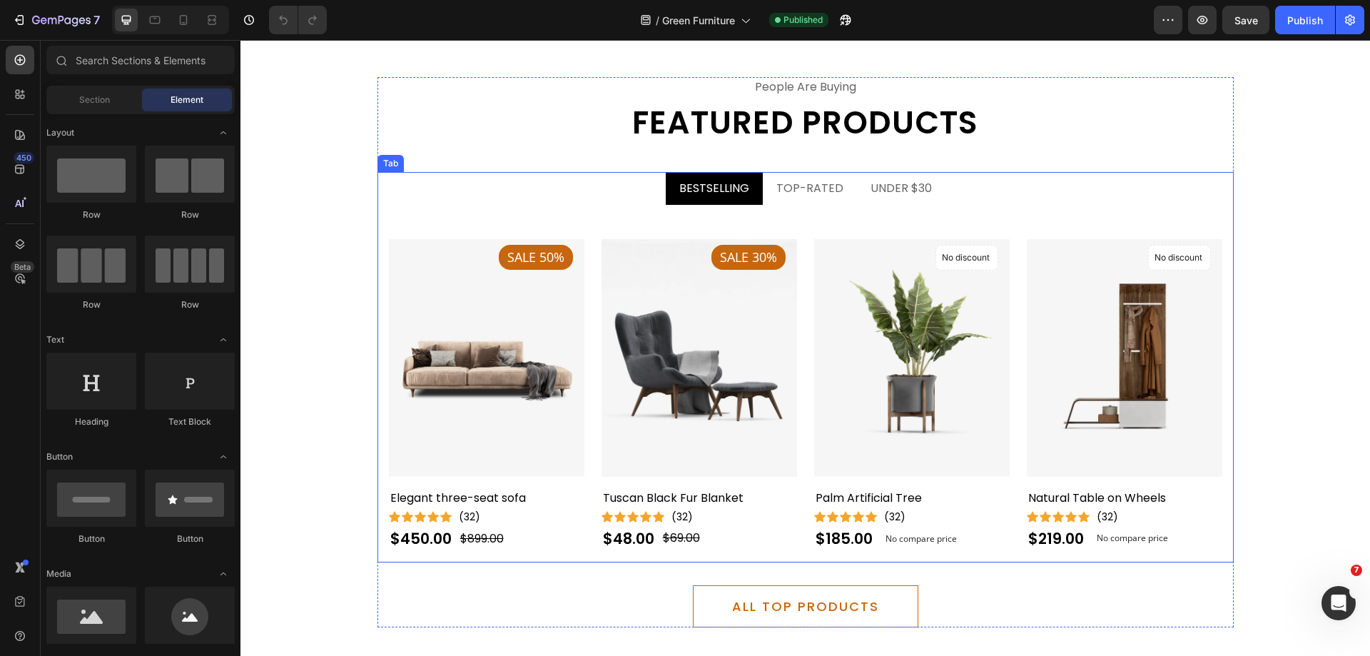
click at [806, 206] on div "Product Images Sale 50% Product Badge Elegant three-seat sofa Product Title Ico…" at bounding box center [806, 384] width 856 height 358
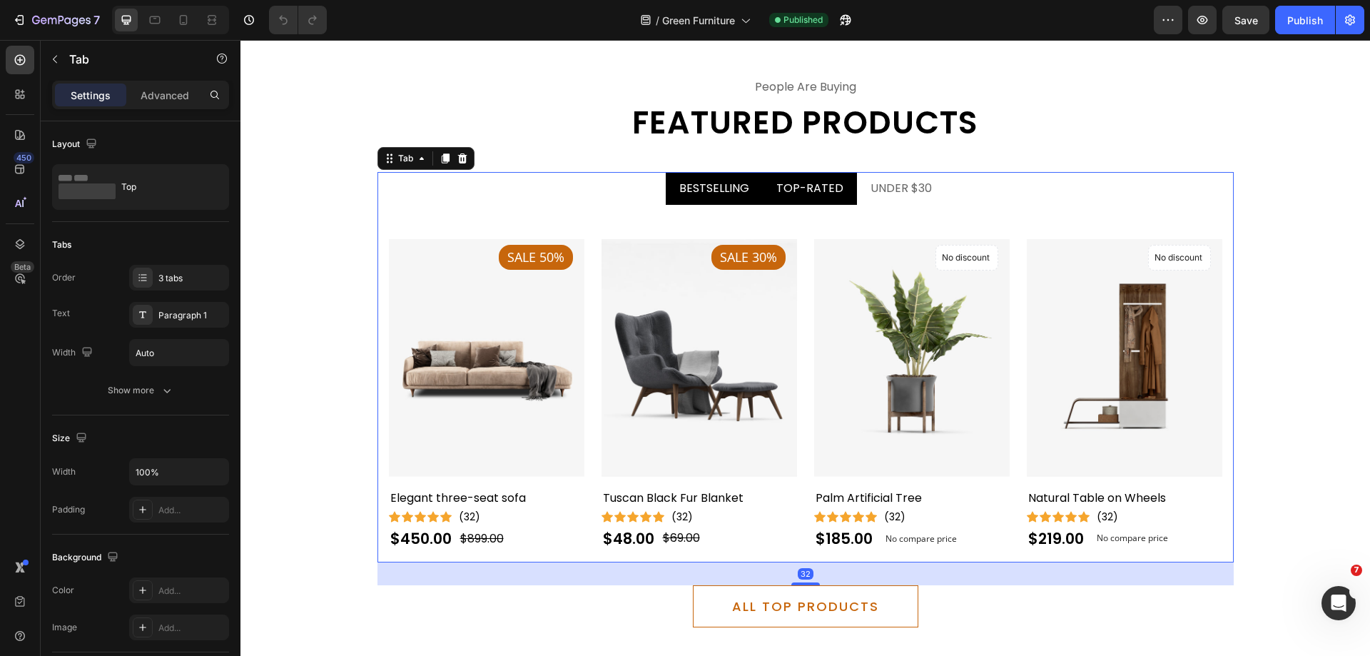
click at [808, 203] on li "TOP-RATED" at bounding box center [810, 188] width 94 height 33
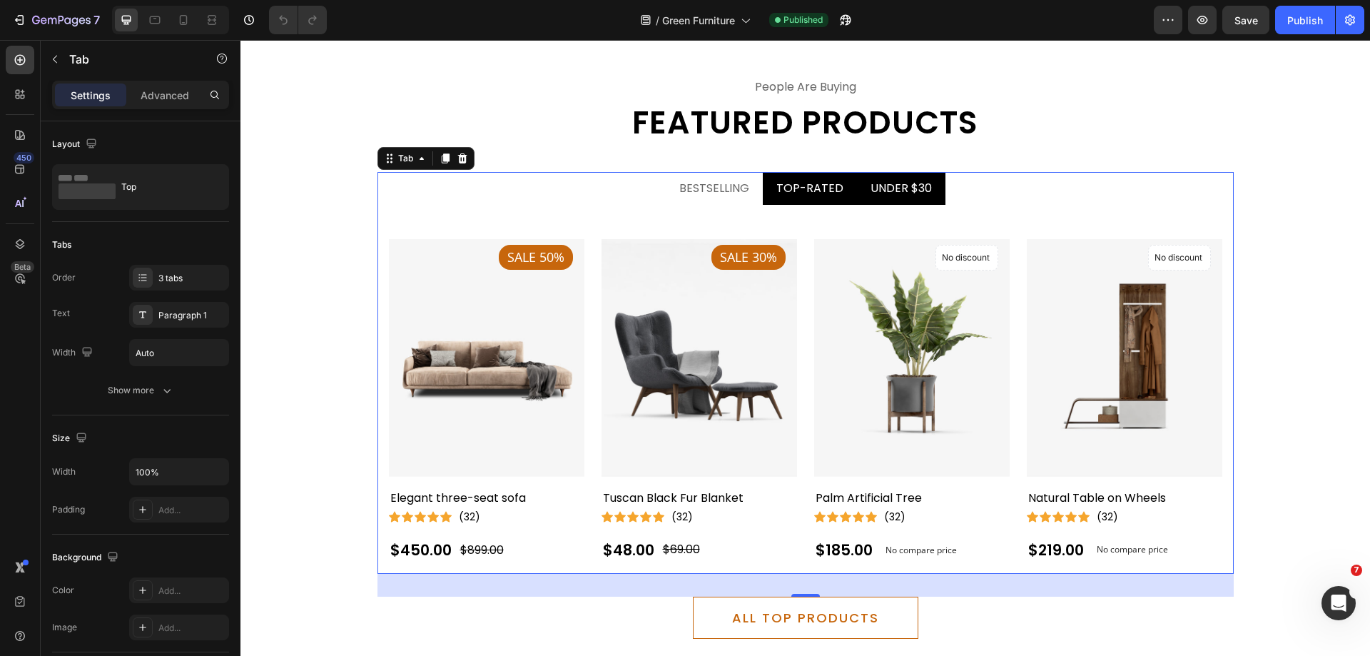
click at [883, 202] on li "UNDER $30" at bounding box center [901, 188] width 89 height 33
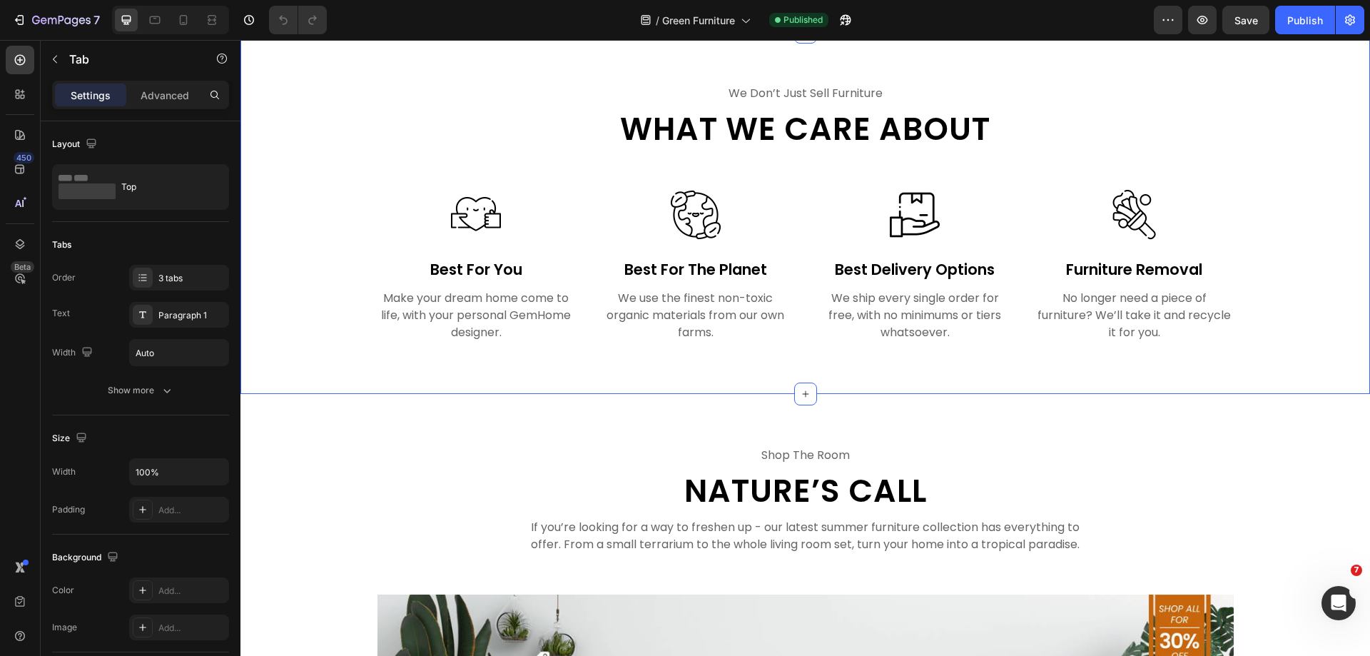
scroll to position [2427, 0]
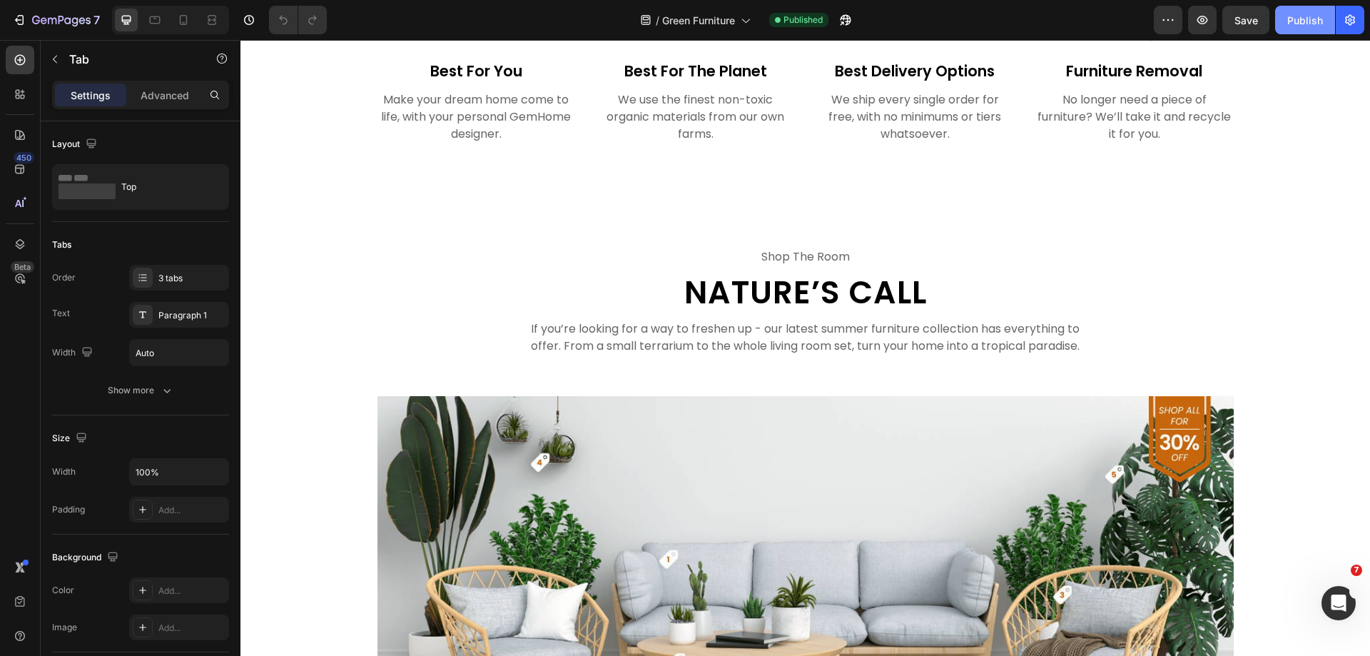
click at [1302, 21] on div "Publish" at bounding box center [1306, 20] width 36 height 15
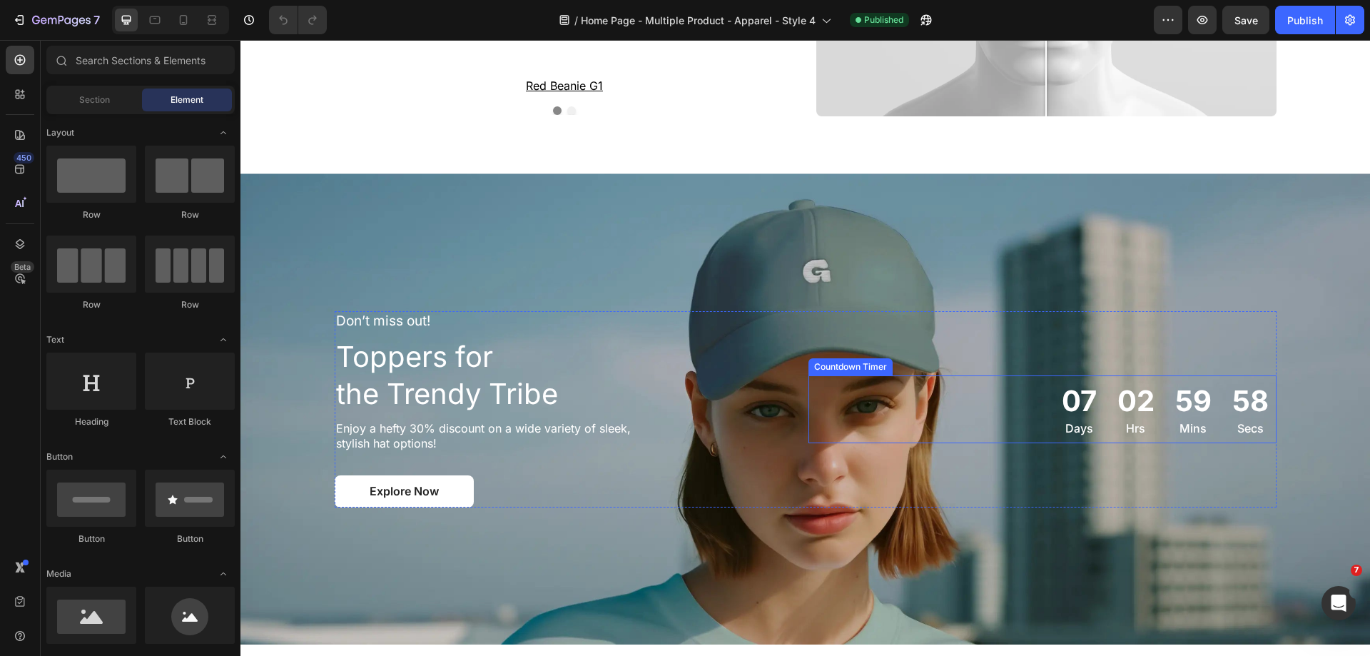
scroll to position [2001, 0]
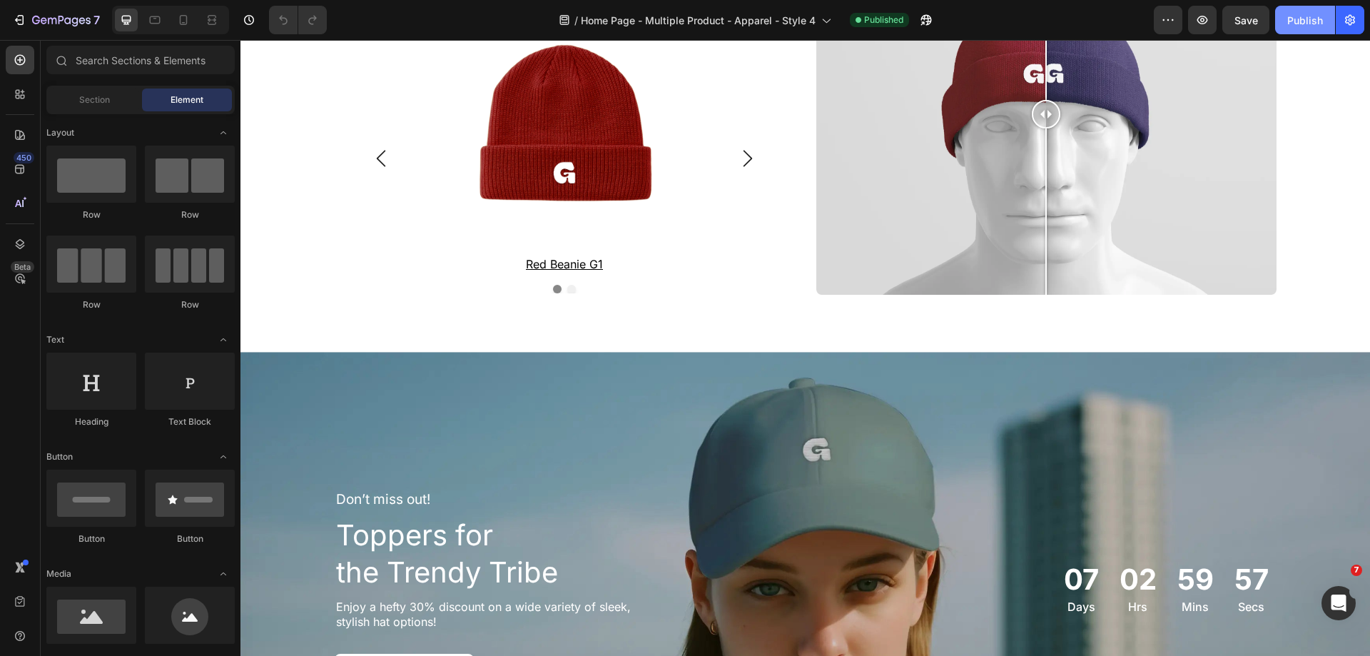
click at [1309, 24] on div "Publish" at bounding box center [1306, 20] width 36 height 15
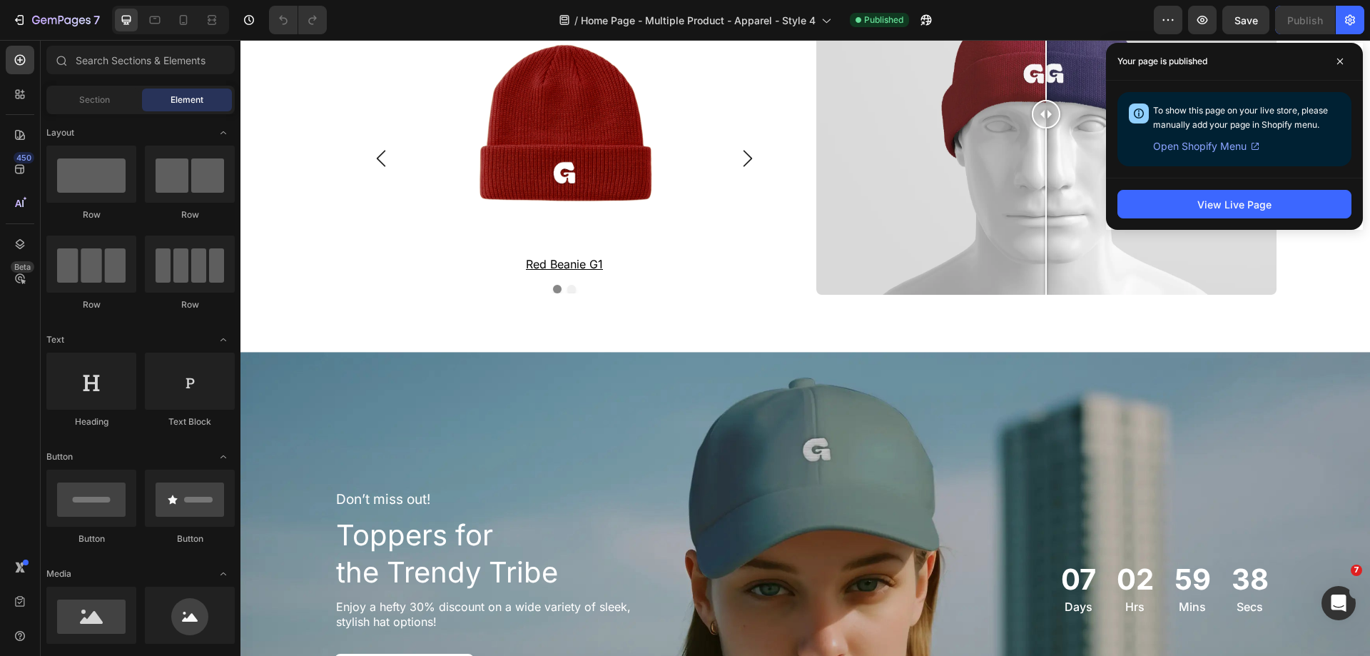
drag, startPoint x: 1342, startPoint y: 56, endPoint x: 1328, endPoint y: 56, distance: 13.6
click at [1342, 56] on span at bounding box center [1340, 61] width 23 height 23
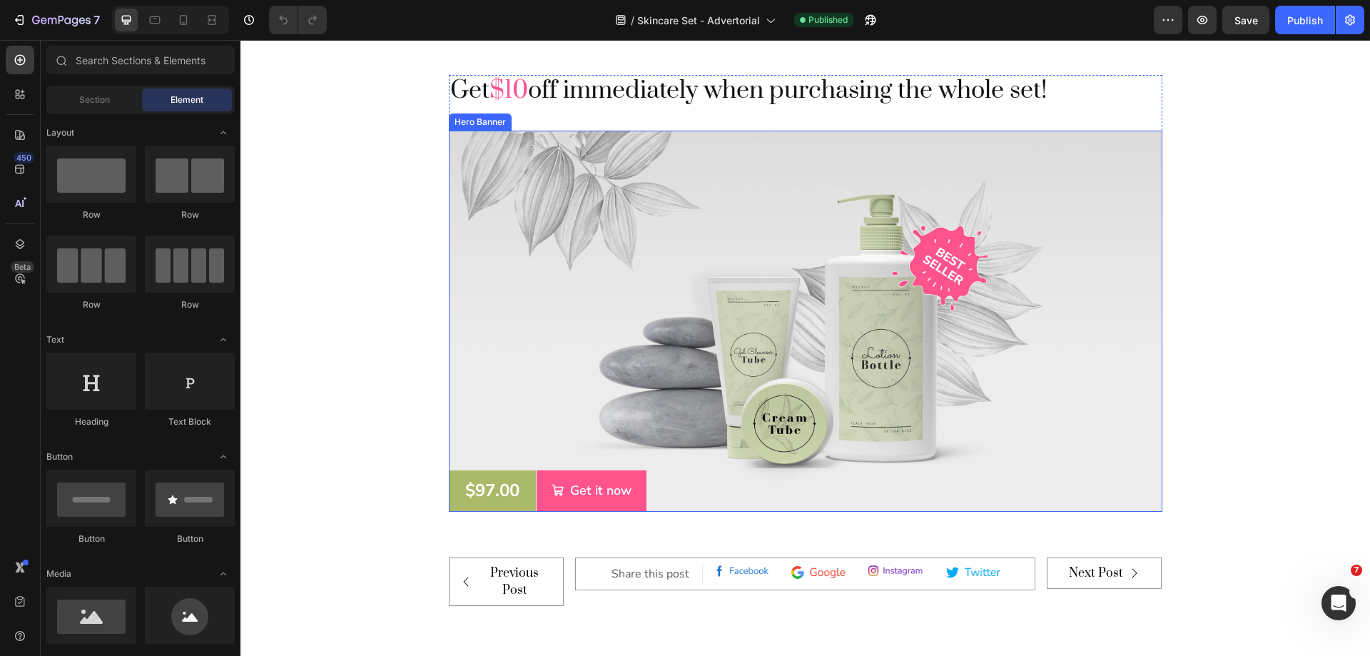
scroll to position [5758, 0]
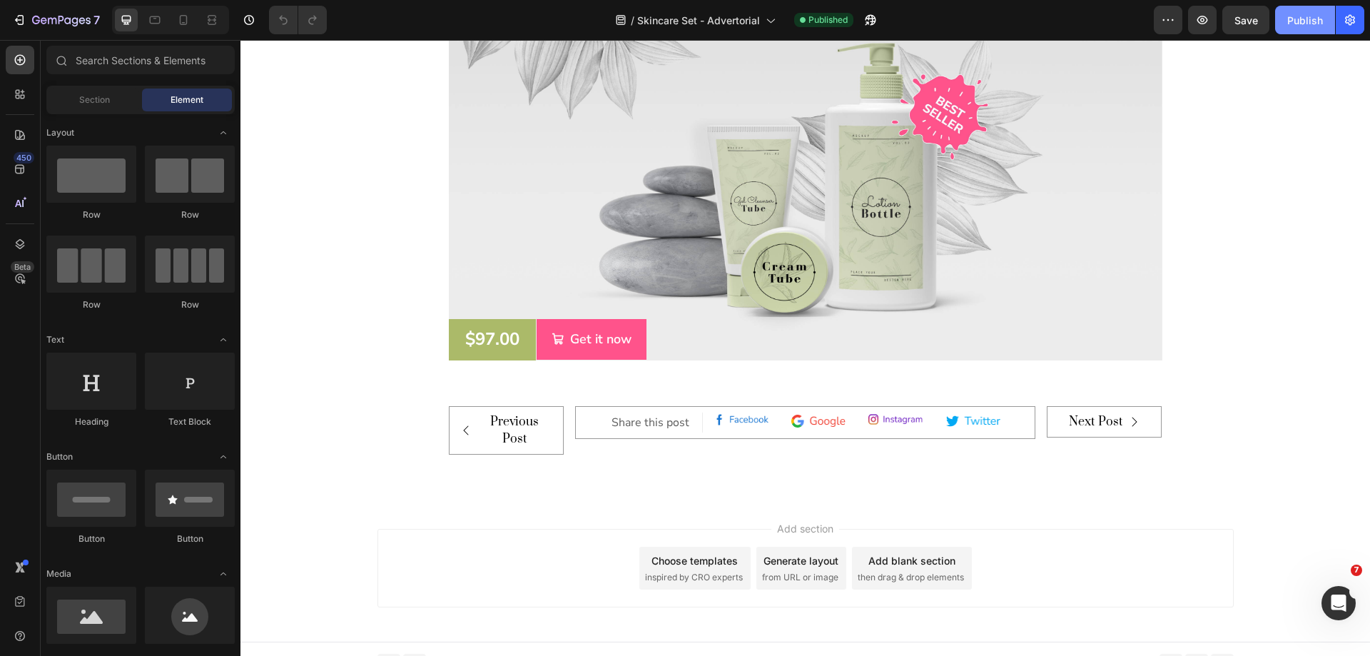
click at [1308, 27] on div "Publish" at bounding box center [1306, 20] width 36 height 15
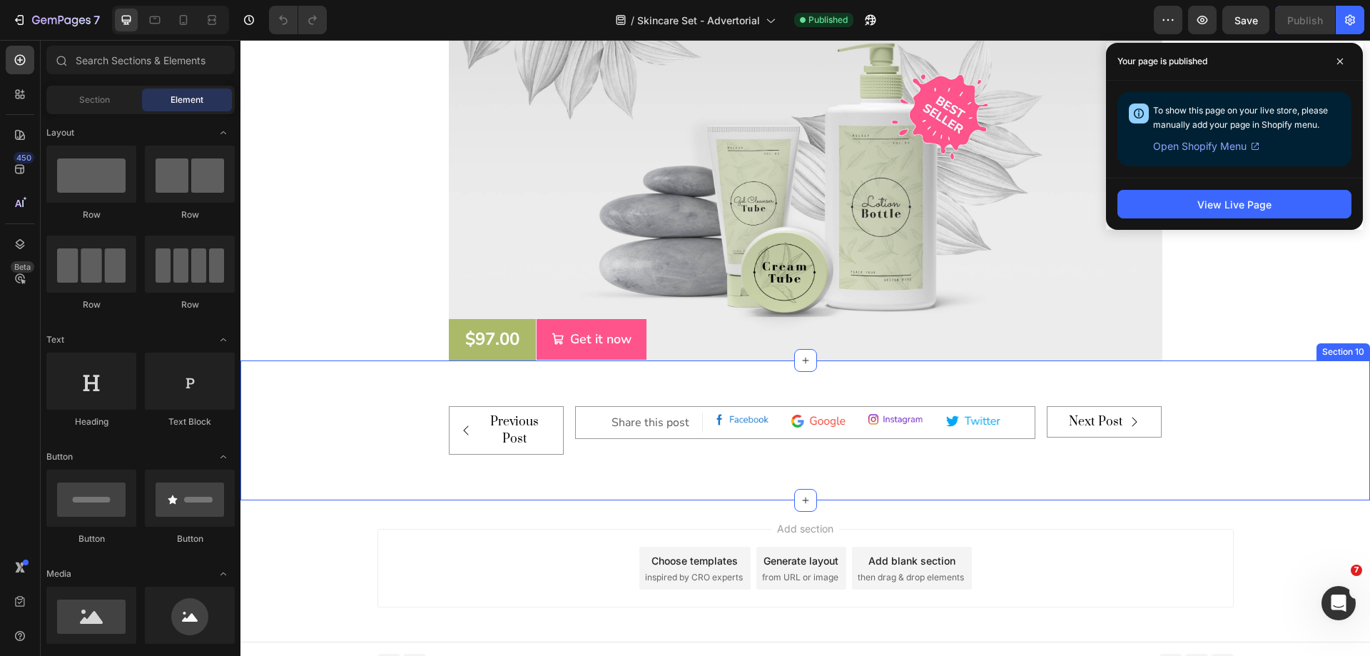
click at [1256, 401] on div "Previous Post Button Share this post Text block Image Image Image Image Row Row…" at bounding box center [806, 430] width 1130 height 140
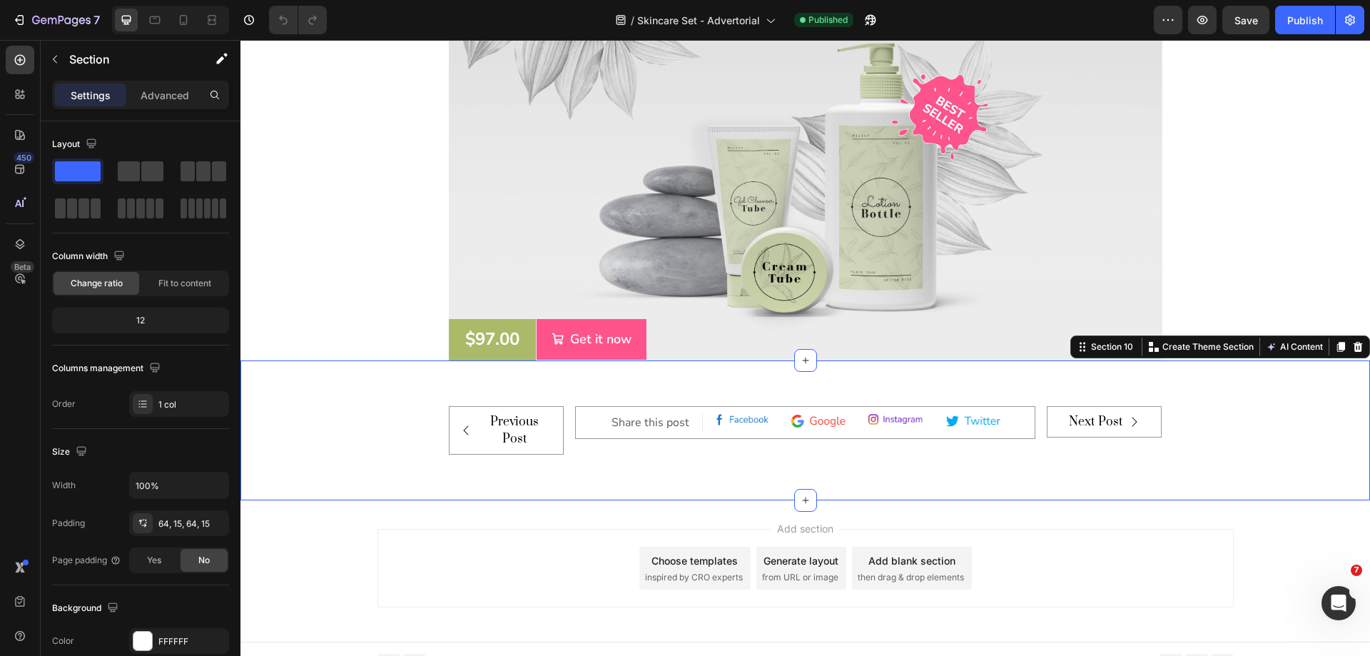
click at [1094, 24] on div "/ Skincare Set - Advertorial Published" at bounding box center [746, 20] width 816 height 29
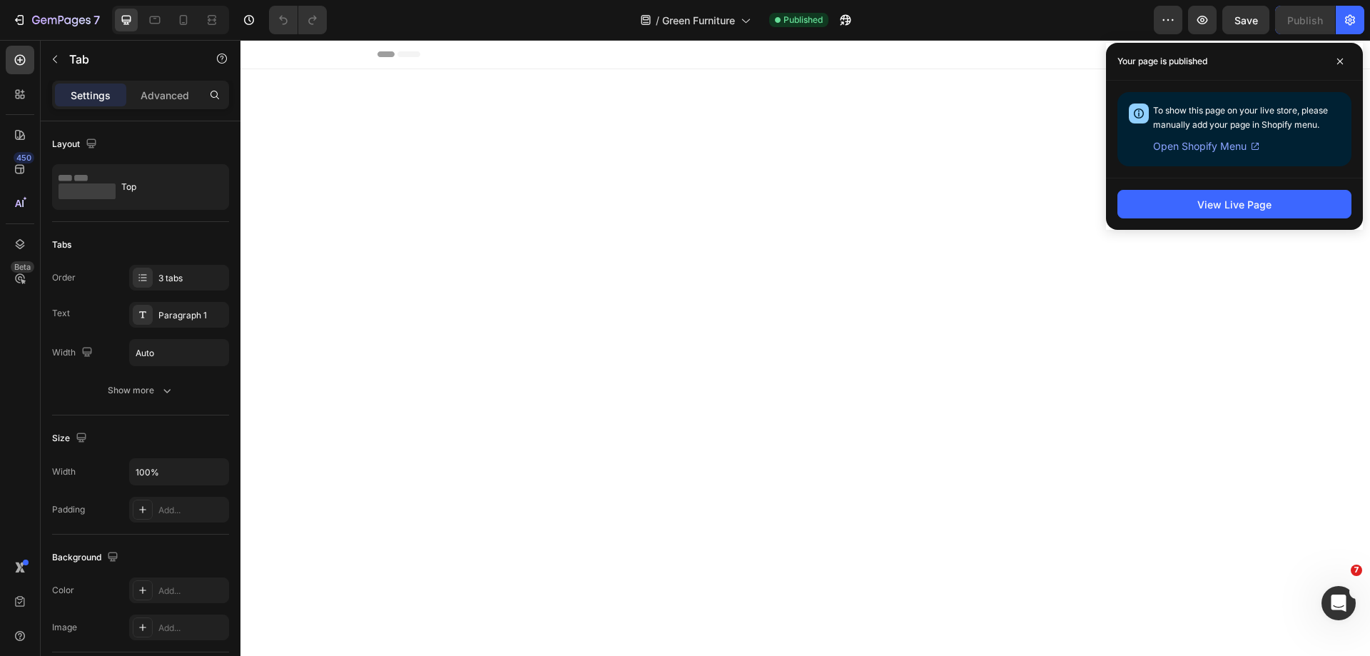
scroll to position [2427, 0]
